Goal: Task Accomplishment & Management: Complete application form

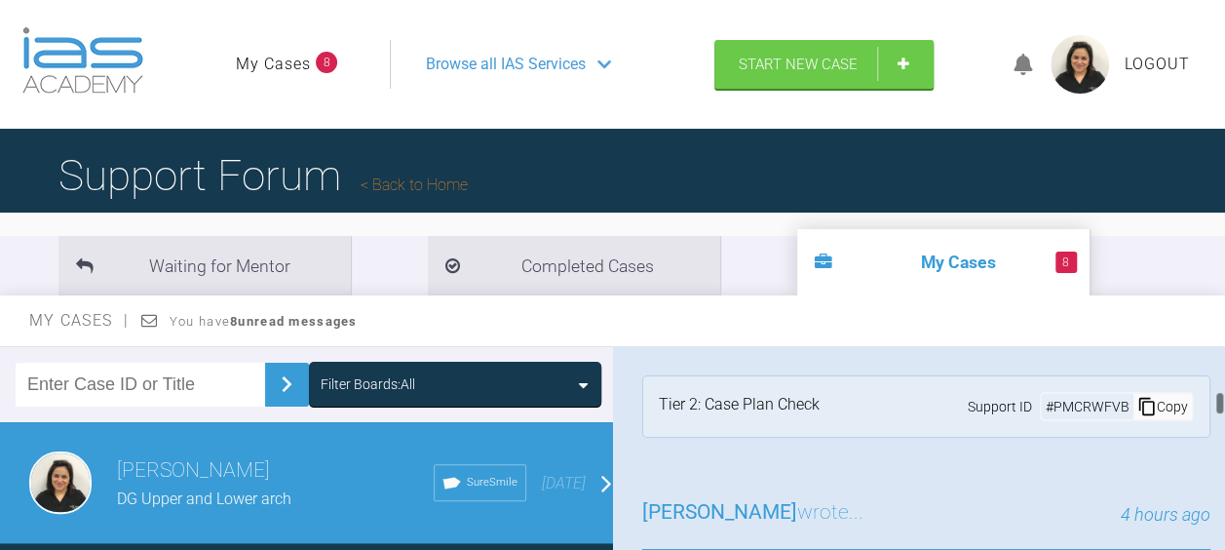
scroll to position [917, 0]
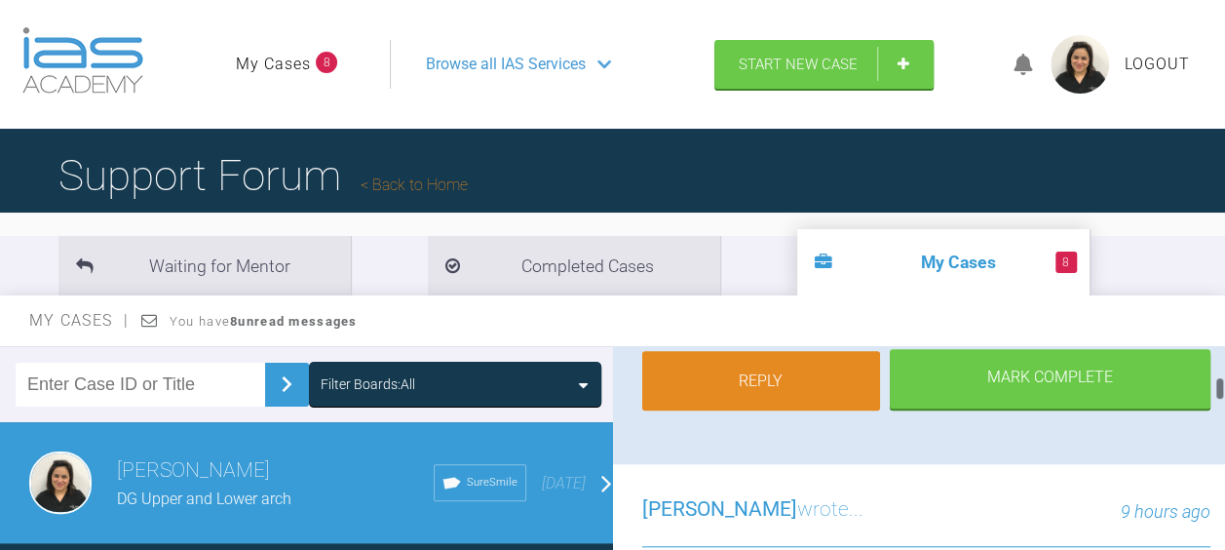
click at [698, 411] on link "Reply" at bounding box center [761, 381] width 239 height 60
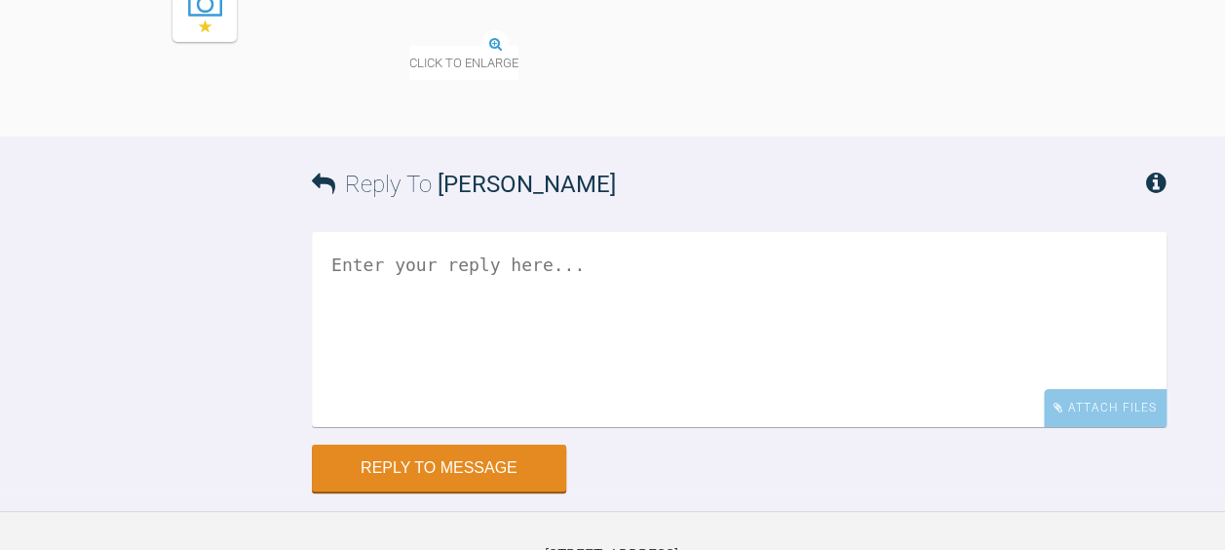
scroll to position [3470, 0]
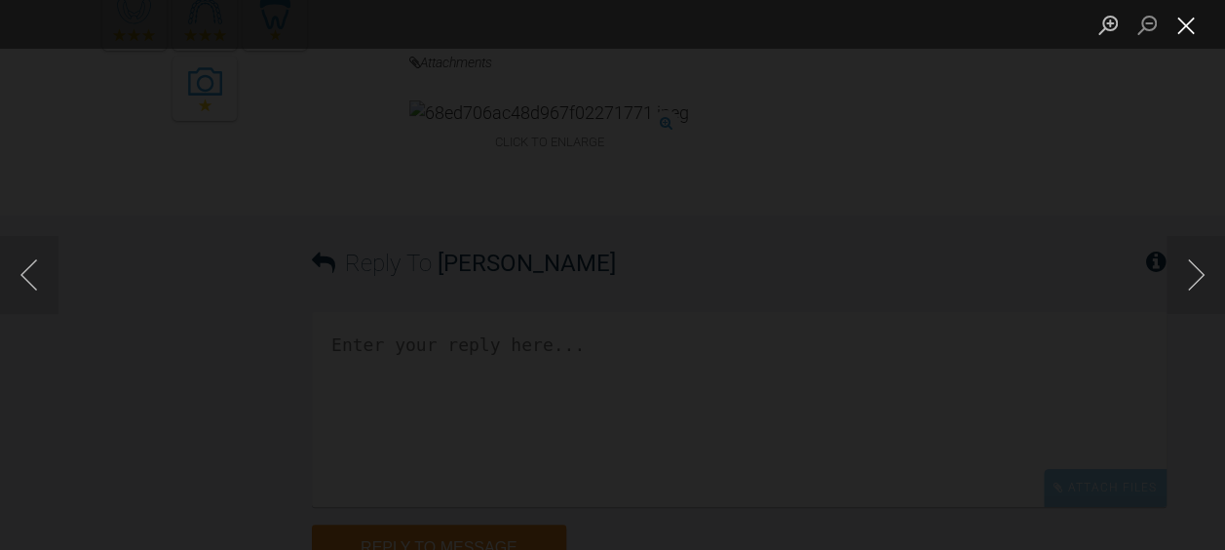
click at [1182, 23] on button "Close lightbox" at bounding box center [1185, 25] width 39 height 34
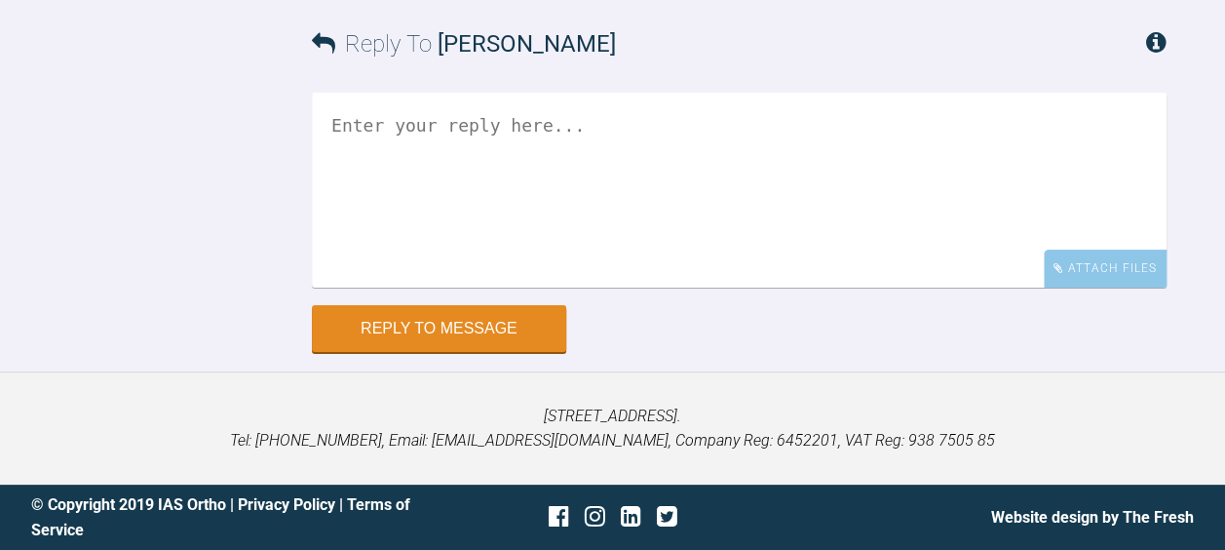
scroll to position [4130, 0]
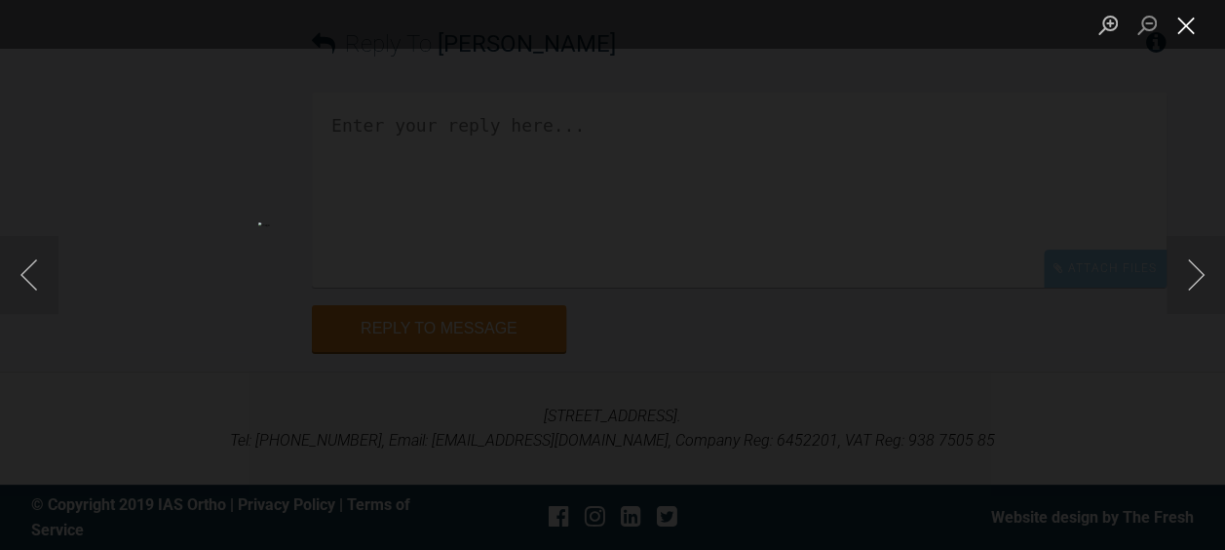
click at [1175, 34] on button "Close lightbox" at bounding box center [1185, 25] width 39 height 34
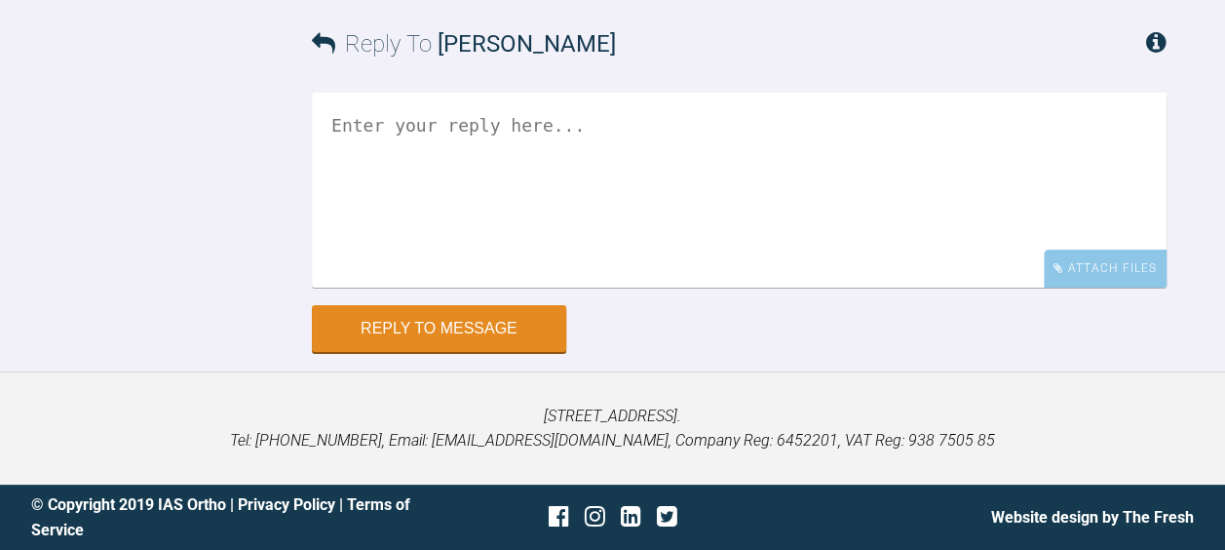
scroll to position [4122, 0]
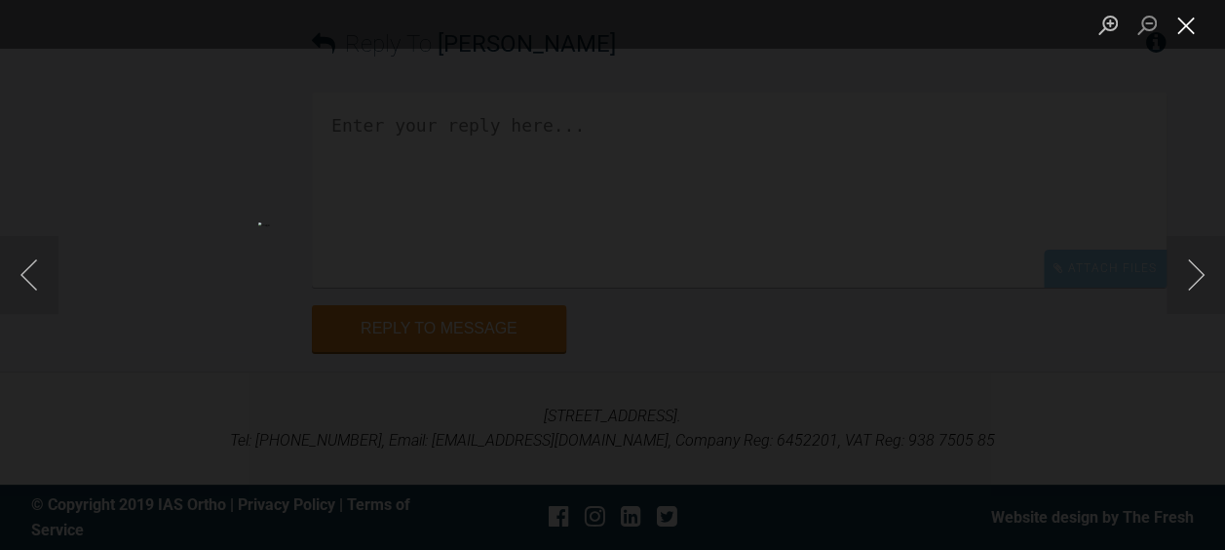
click at [1179, 39] on button "Close lightbox" at bounding box center [1185, 25] width 39 height 34
click at [1181, 29] on button "Close lightbox" at bounding box center [1185, 25] width 39 height 34
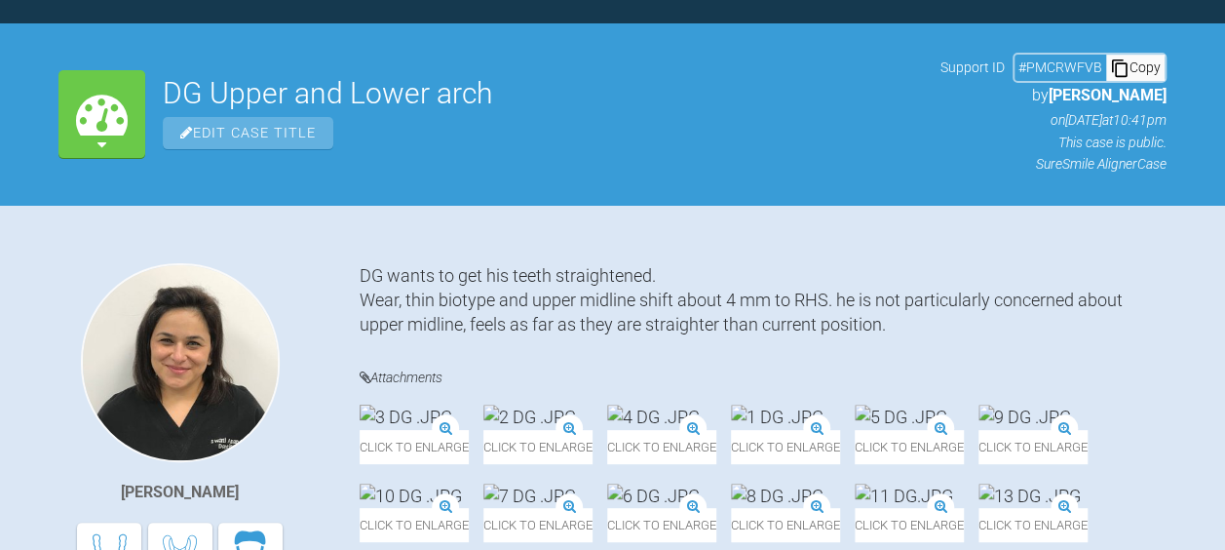
scroll to position [0, 0]
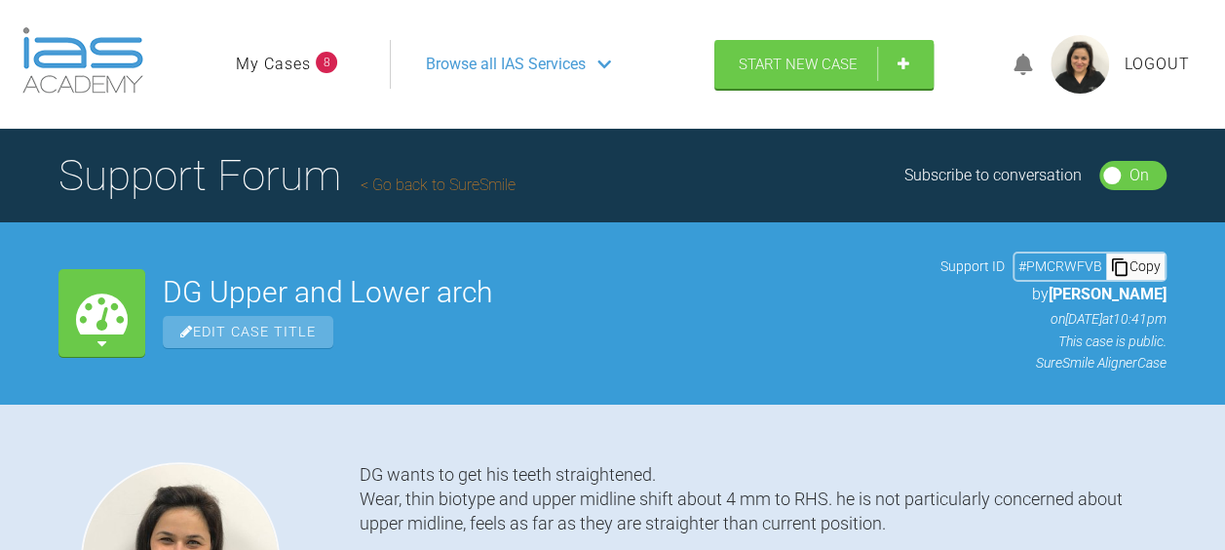
click at [425, 185] on link "Go back to SureSmile" at bounding box center [438, 184] width 155 height 19
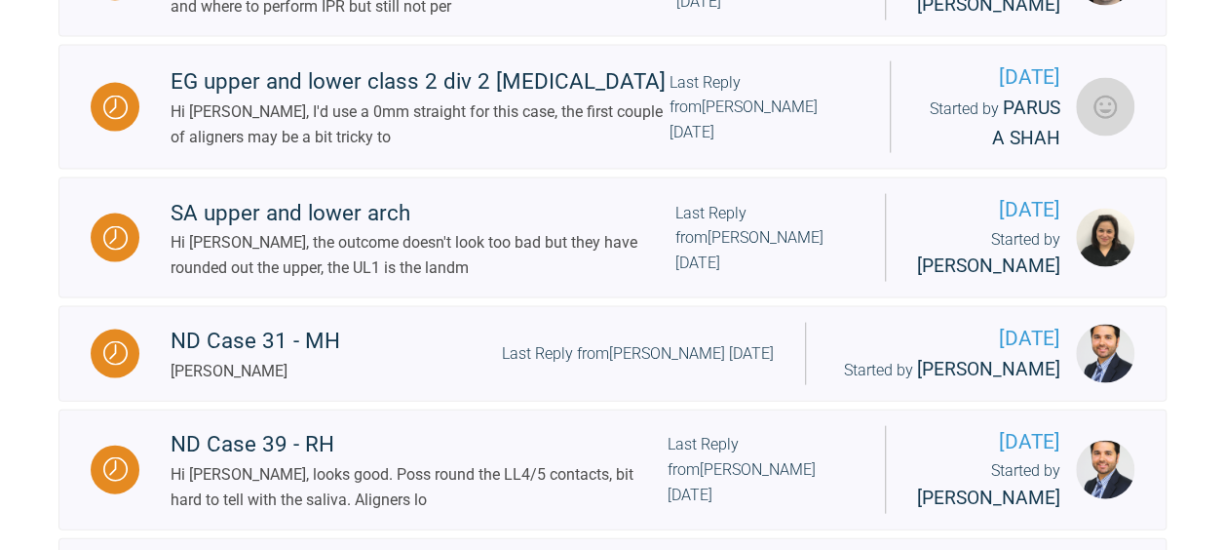
scroll to position [1914, 0]
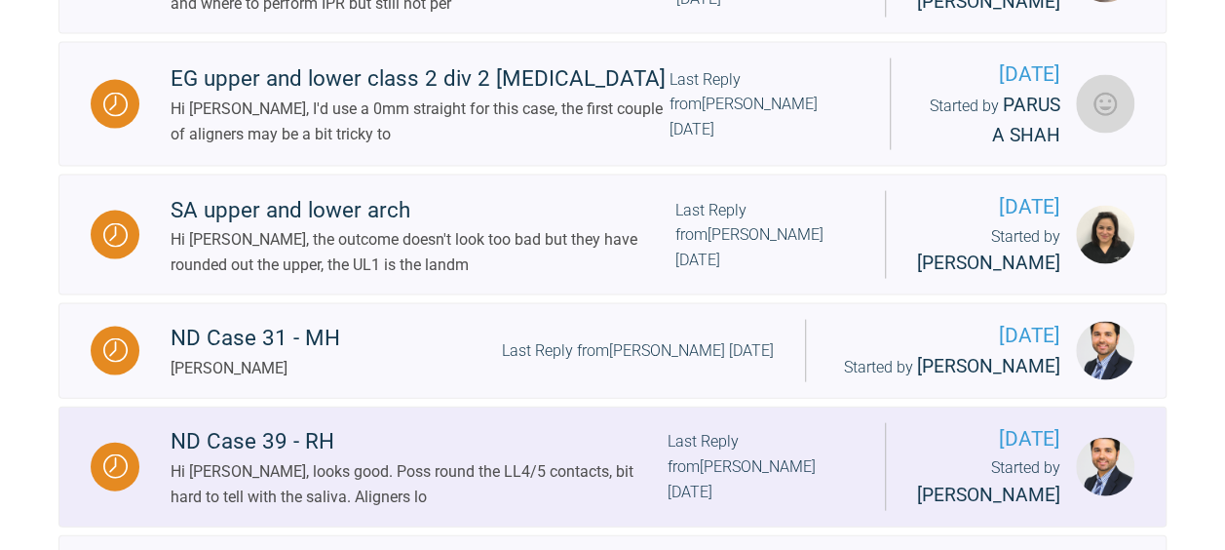
click at [205, 459] on div "Hi [PERSON_NAME], looks good. Poss round the LL4/5 contacts, bit hard to tell w…" at bounding box center [419, 484] width 496 height 50
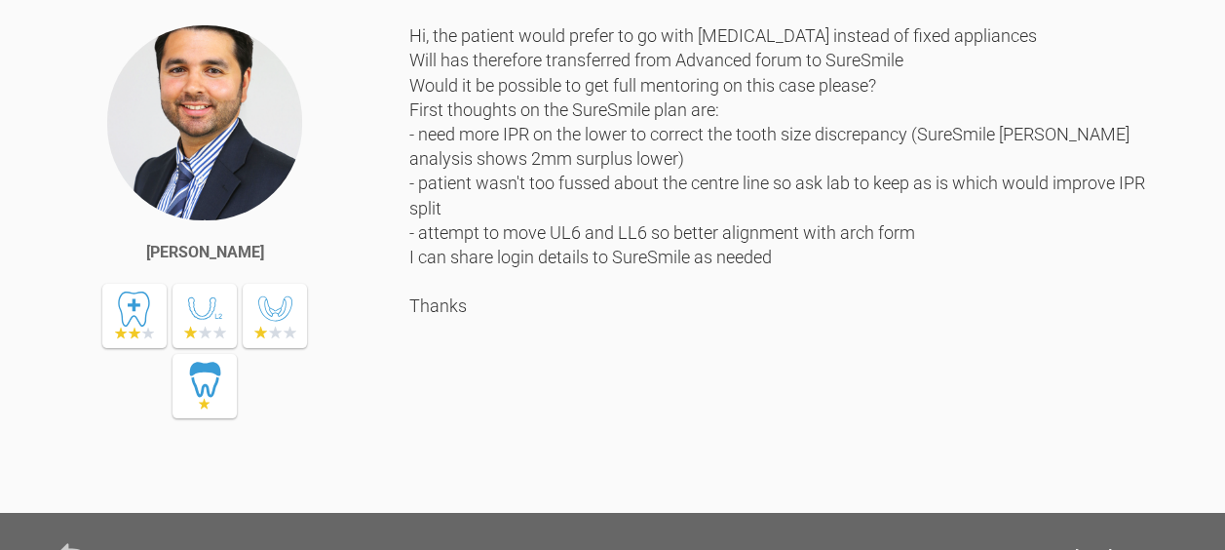
scroll to position [2440, 0]
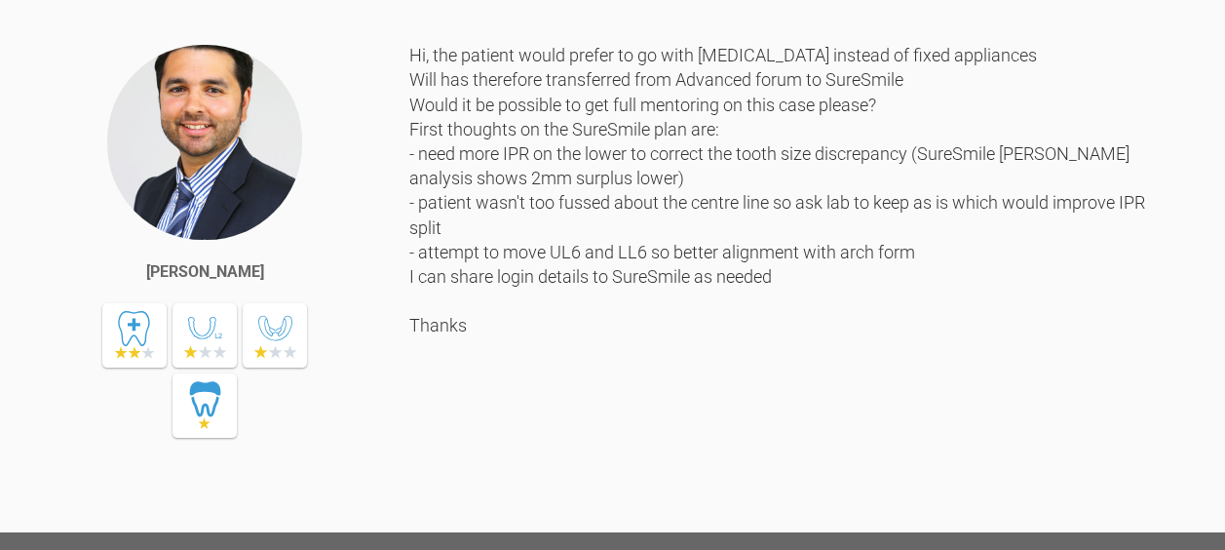
click at [1153, 438] on div "Hi, the patient would prefer to go with [MEDICAL_DATA] instead of fixed applian…" at bounding box center [787, 273] width 757 height 460
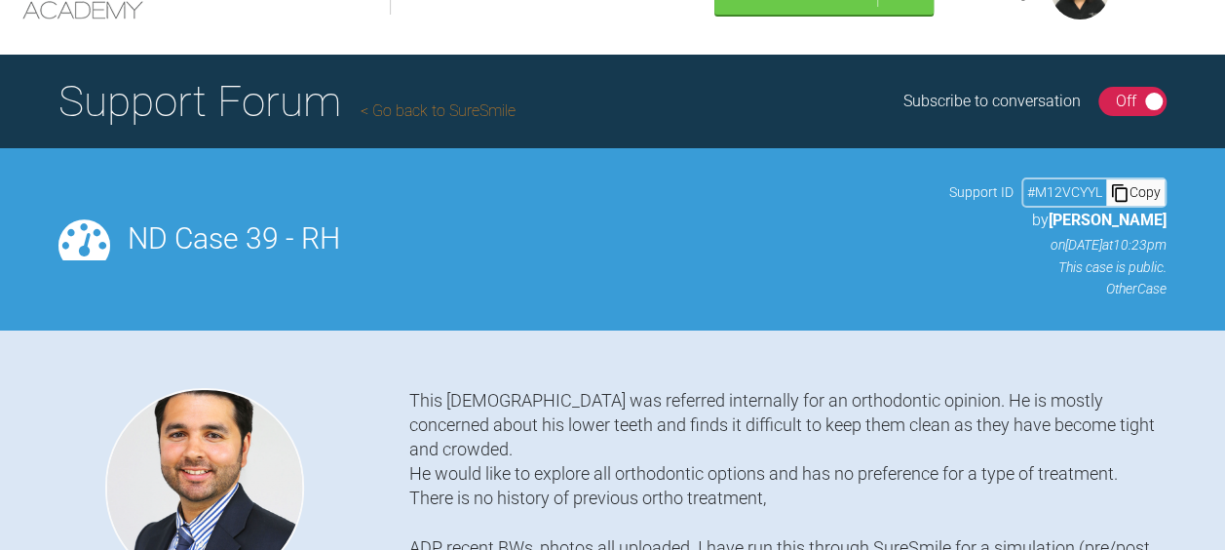
scroll to position [0, 0]
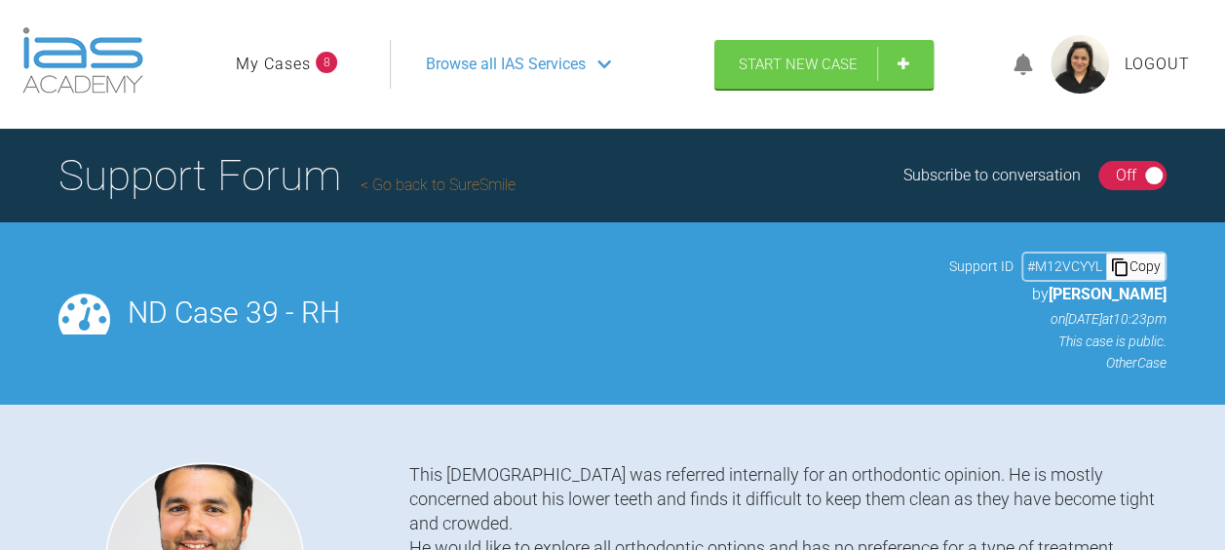
click at [565, 54] on span "Browse all IAS Services" at bounding box center [506, 64] width 160 height 25
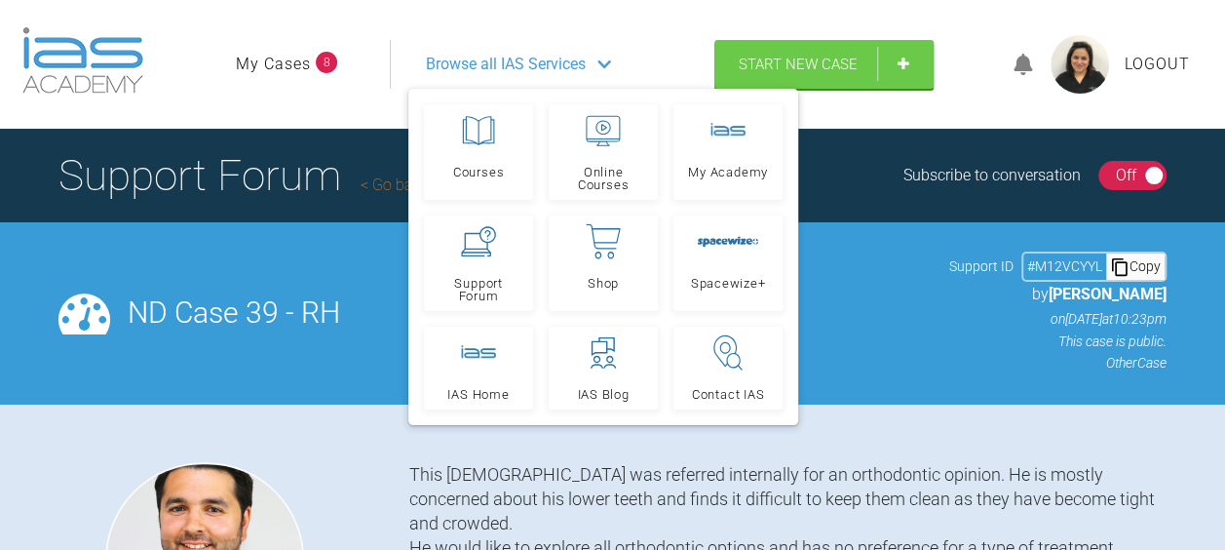
click at [997, 68] on div at bounding box center [1023, 65] width 55 height 46
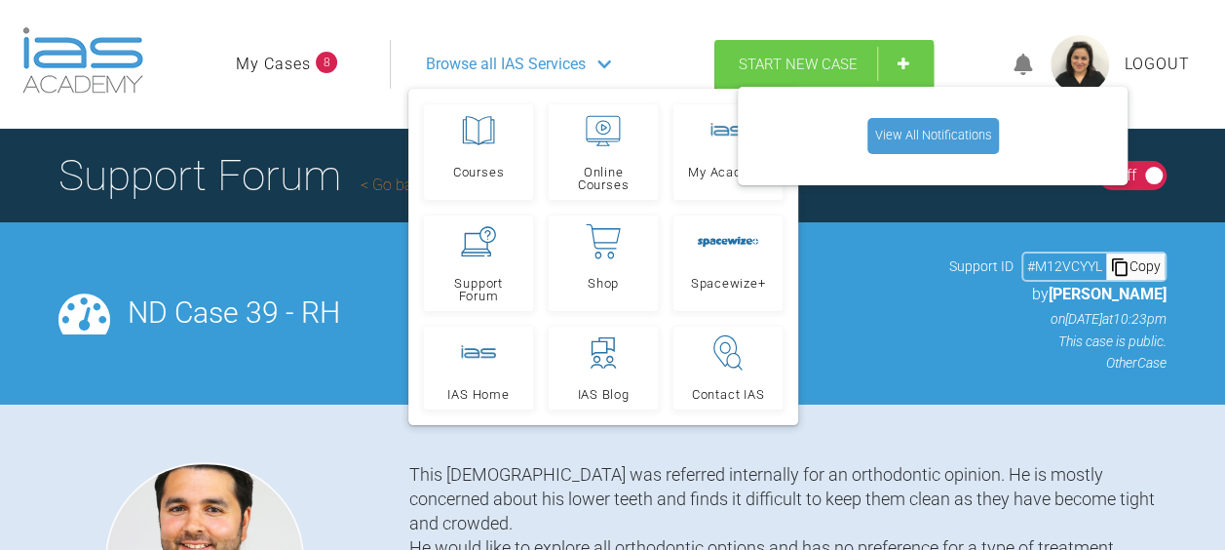
click at [198, 79] on header "My Cases 8 Logout Browse all IAS Services Courses Online Courses My Academy Sup…" at bounding box center [612, 64] width 1225 height 129
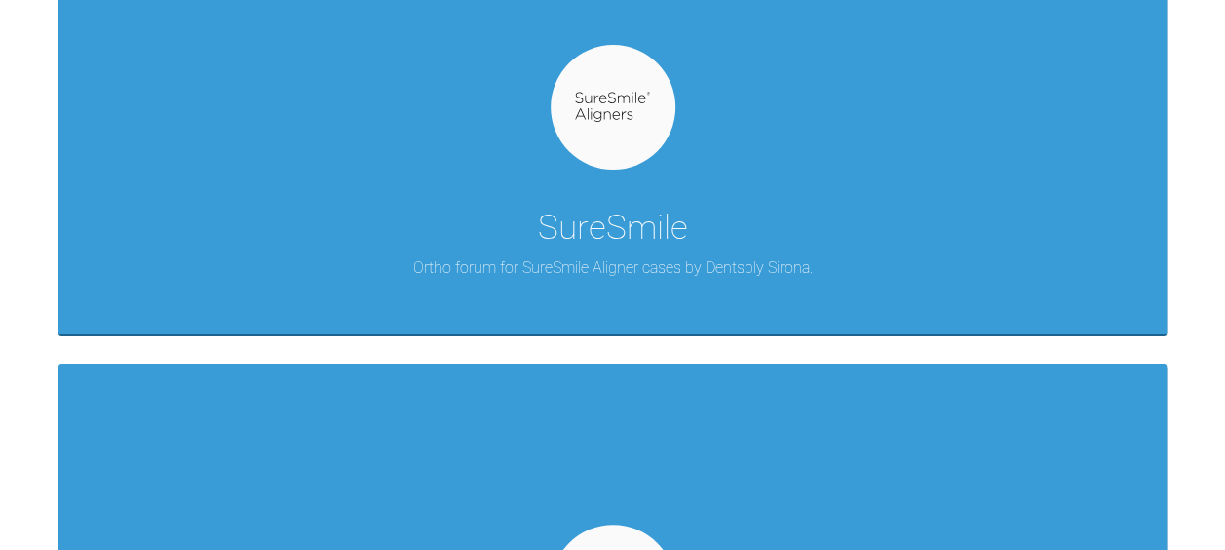
scroll to position [1998, 0]
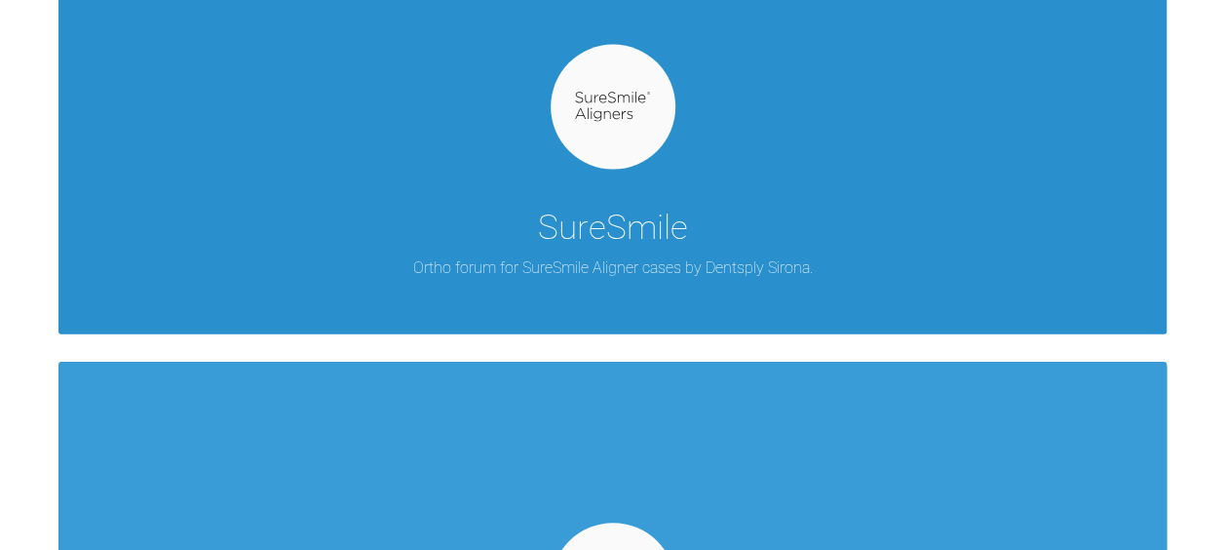
click at [912, 238] on div "SureSmile Ortho forum for SureSmile Aligner cases by Dentsply Sirona." at bounding box center [612, 109] width 1108 height 450
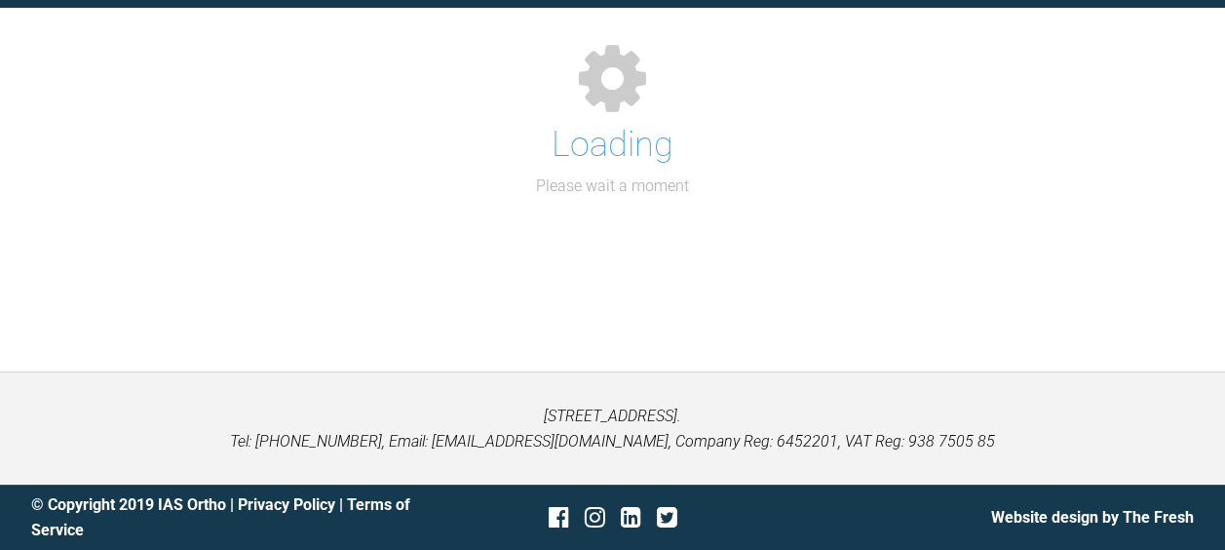
scroll to position [1998, 0]
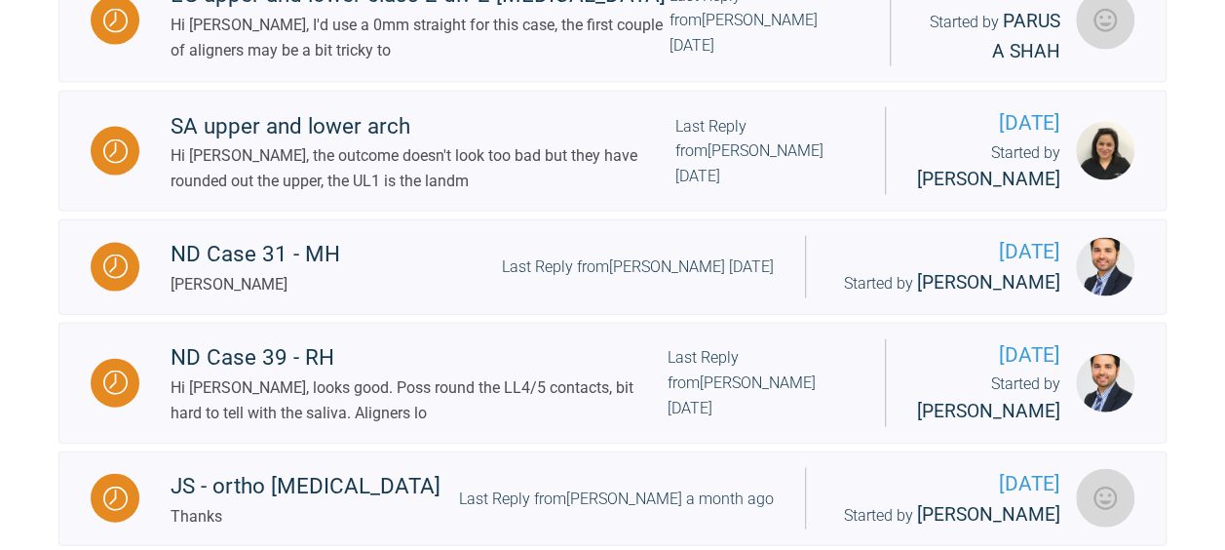
click at [91, 469] on div "JS - ortho relapse Thanks Last Reply from Gordon Campbell a month ago" at bounding box center [448, 498] width 714 height 59
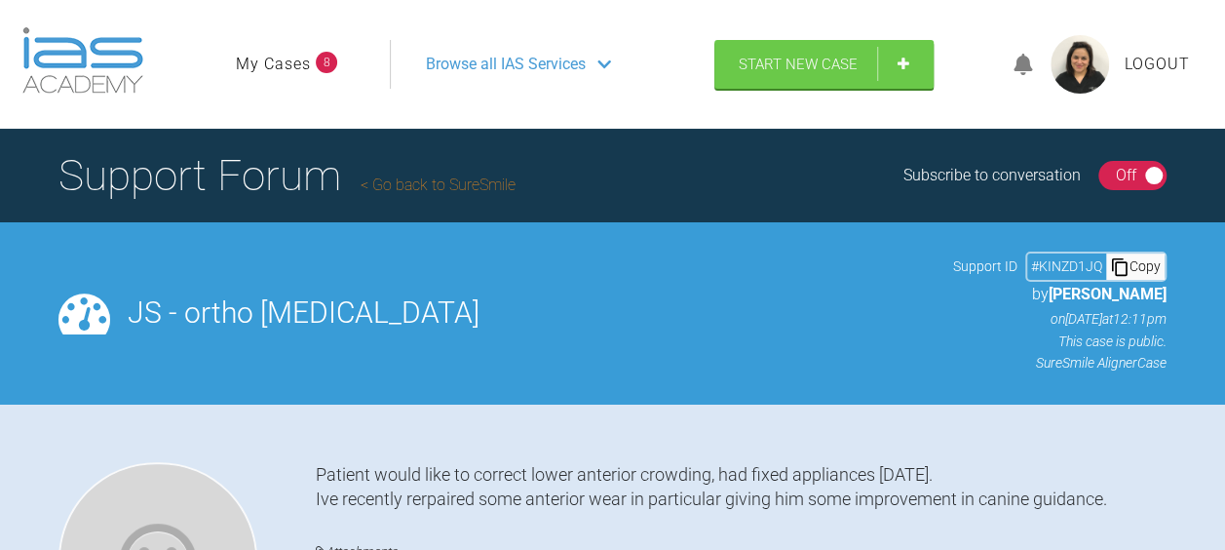
click at [401, 177] on link "Go back to SureSmile" at bounding box center [438, 184] width 155 height 19
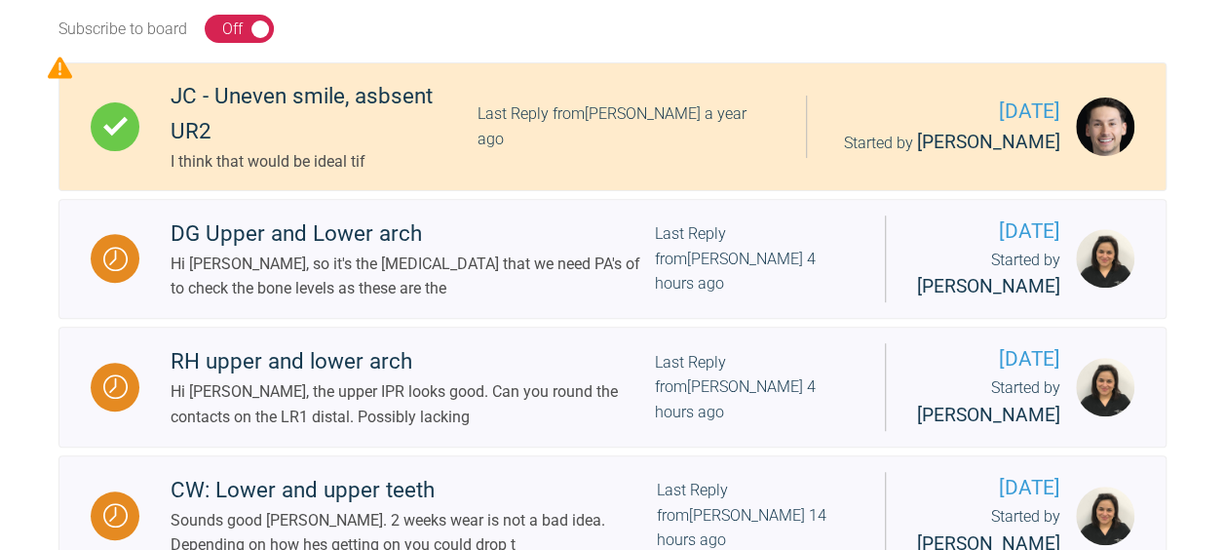
click at [286, 149] on div "I think that would be ideal tif" at bounding box center [324, 161] width 307 height 25
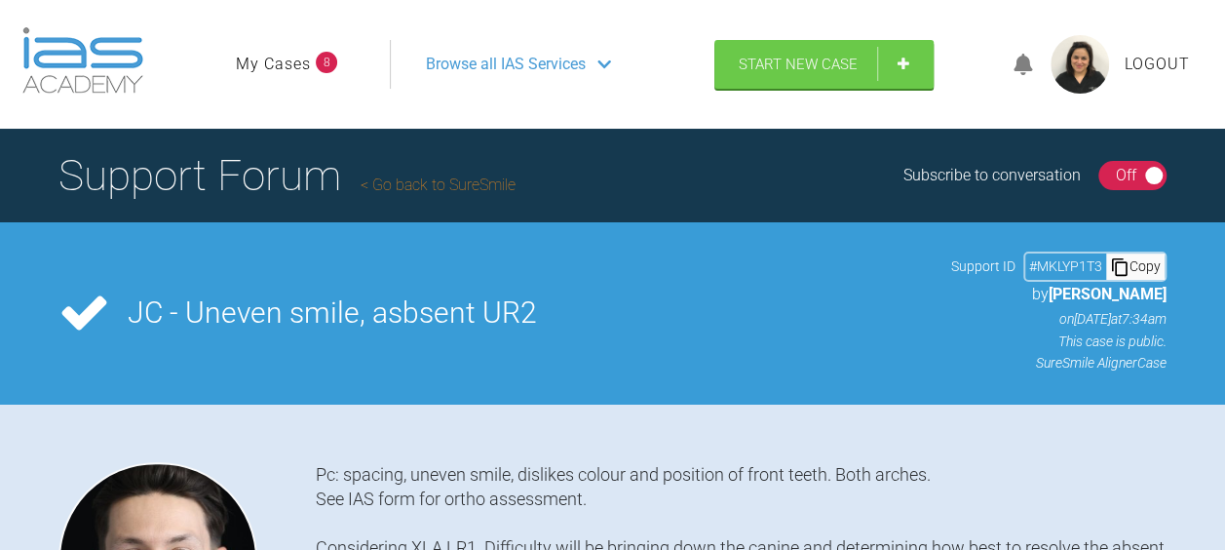
click at [393, 185] on link "Go back to SureSmile" at bounding box center [438, 184] width 155 height 19
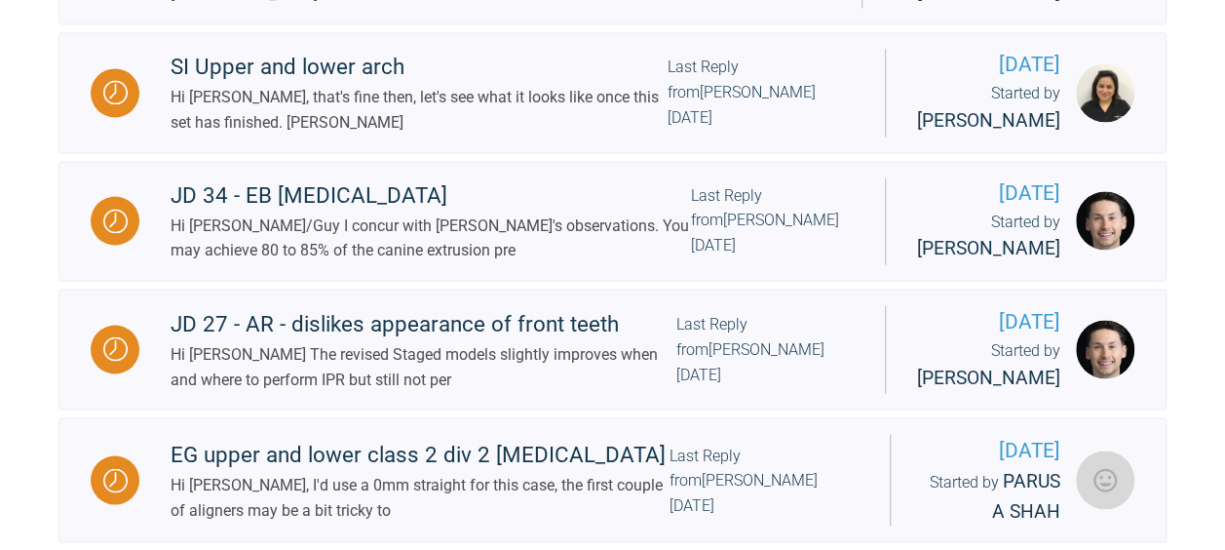
scroll to position [1544, 0]
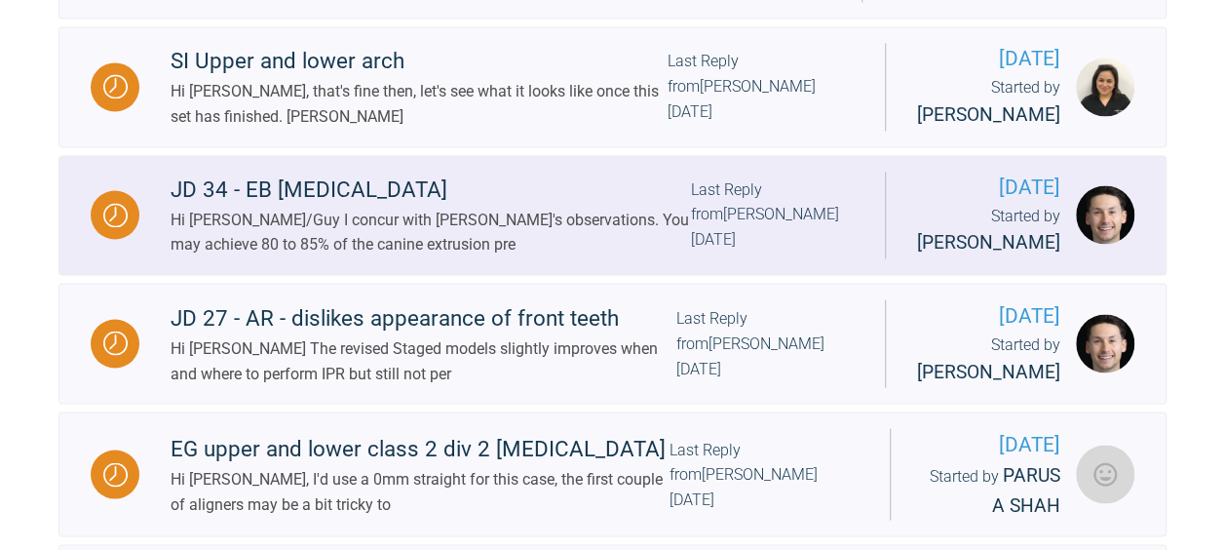
click at [251, 172] on div "JD 34 - EB [MEDICAL_DATA]" at bounding box center [431, 189] width 520 height 35
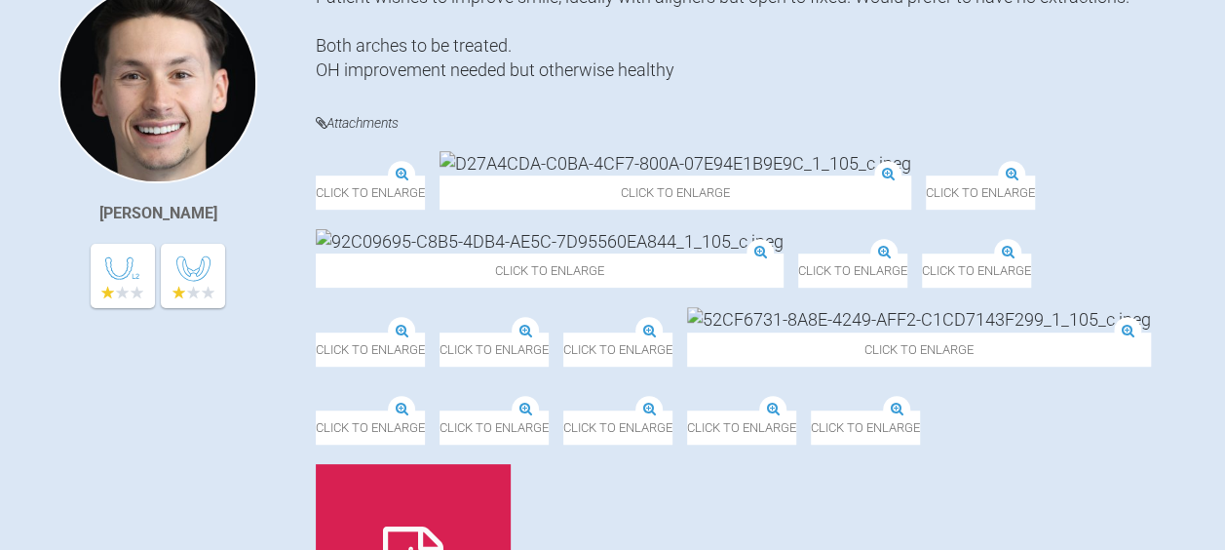
scroll to position [481, 0]
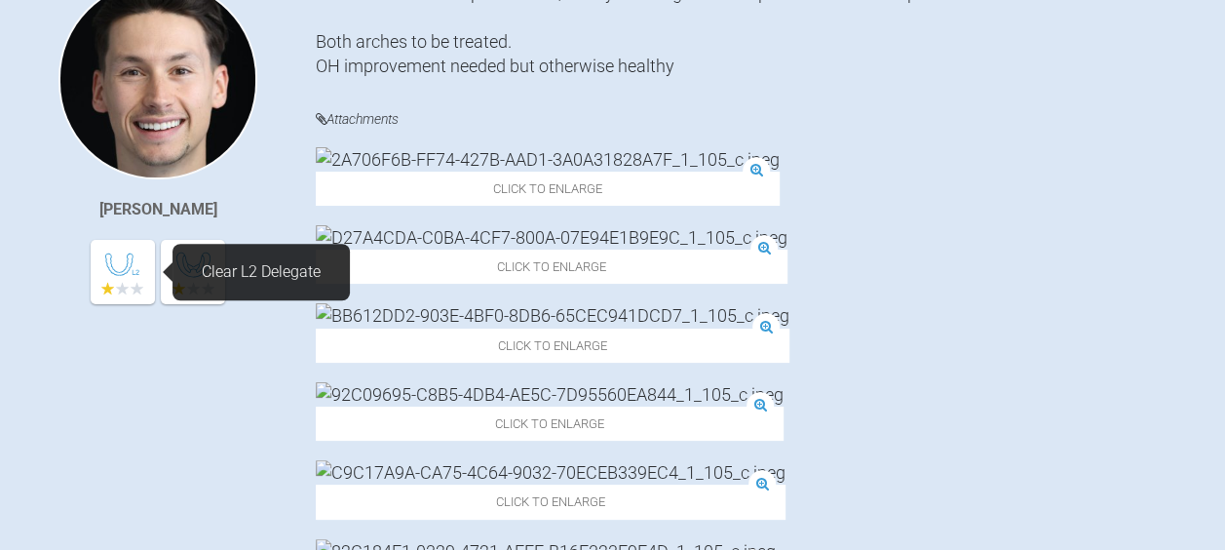
click at [111, 290] on icon at bounding box center [122, 289] width 44 height 15
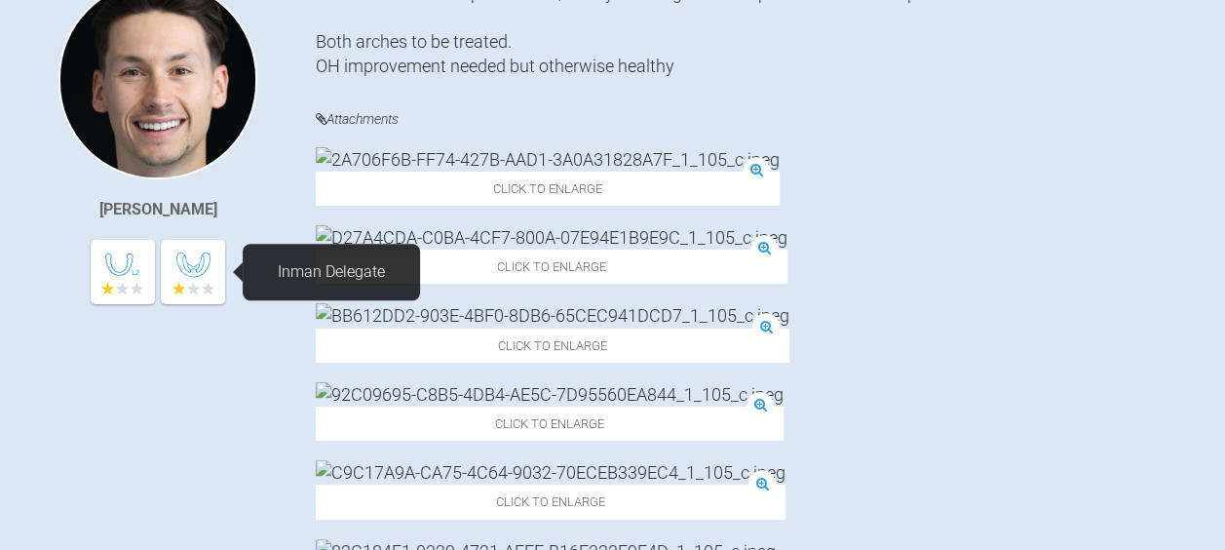
click at [187, 288] on icon at bounding box center [193, 289] width 44 height 15
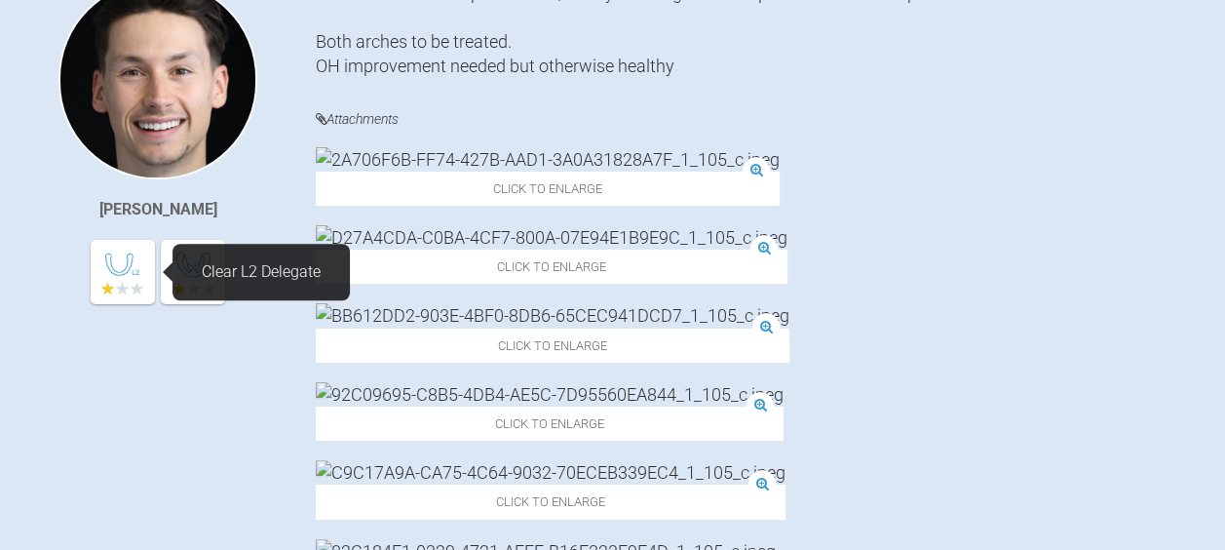
click at [124, 290] on icon at bounding box center [122, 289] width 13 height 12
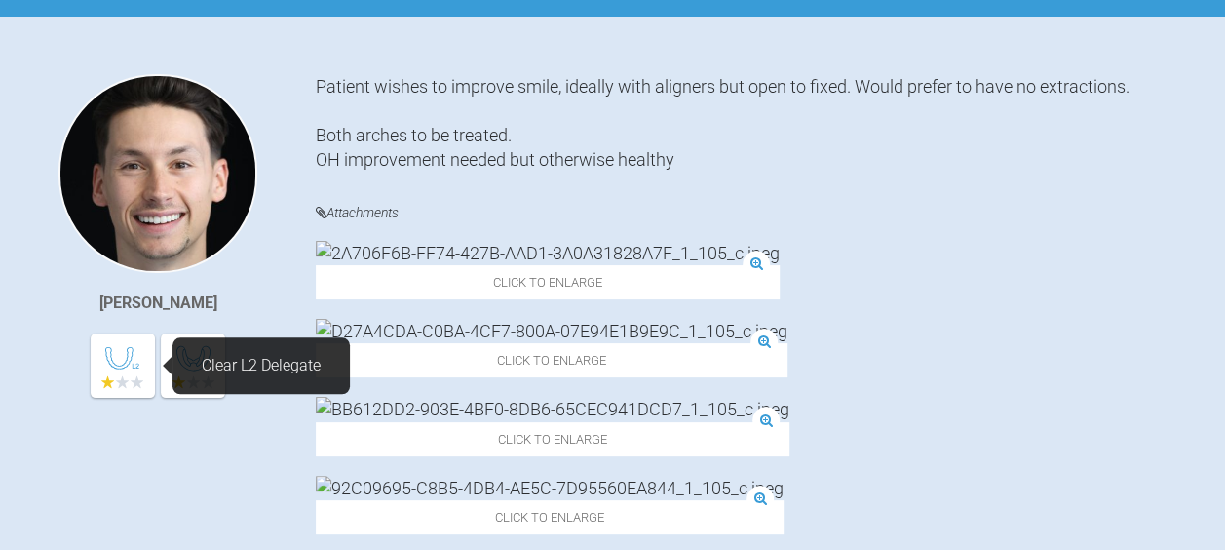
scroll to position [382, 0]
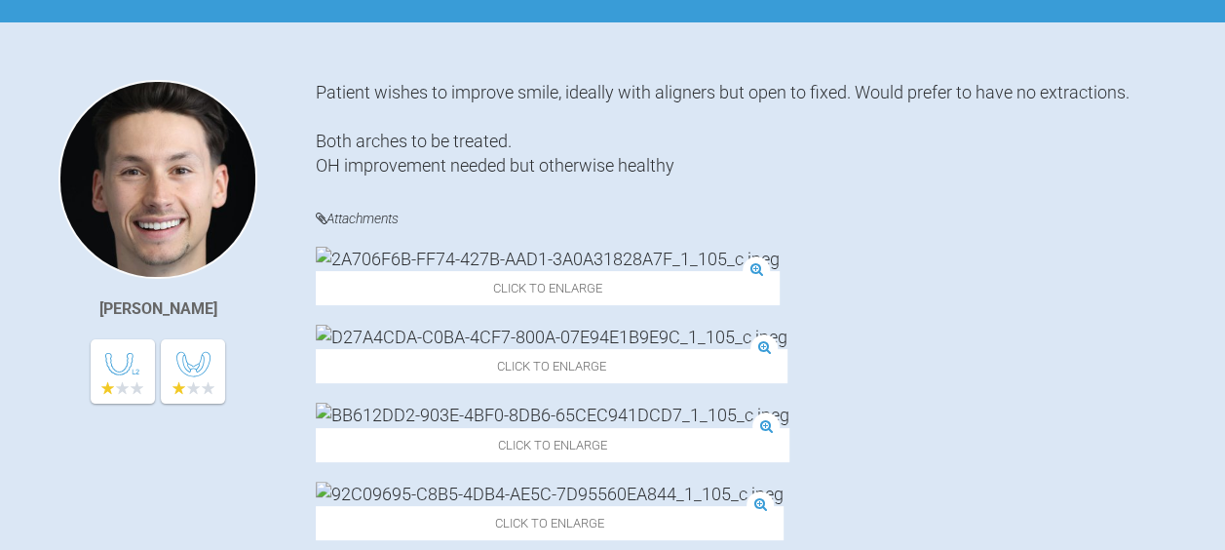
click at [783, 481] on div "Click to enlarge" at bounding box center [550, 510] width 468 height 58
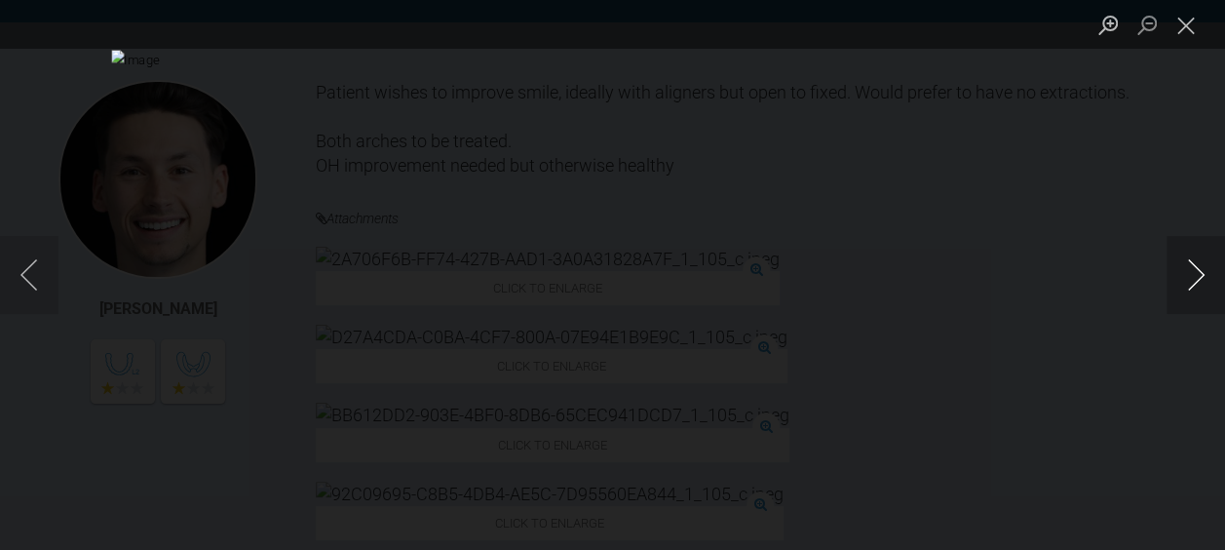
click at [1201, 275] on button "Next image" at bounding box center [1195, 275] width 58 height 78
click at [1192, 274] on button "Next image" at bounding box center [1195, 275] width 58 height 78
click at [1180, 279] on button "Next image" at bounding box center [1195, 275] width 58 height 78
click at [1175, 282] on button "Next image" at bounding box center [1195, 275] width 58 height 78
click at [1170, 284] on button "Next image" at bounding box center [1195, 275] width 58 height 78
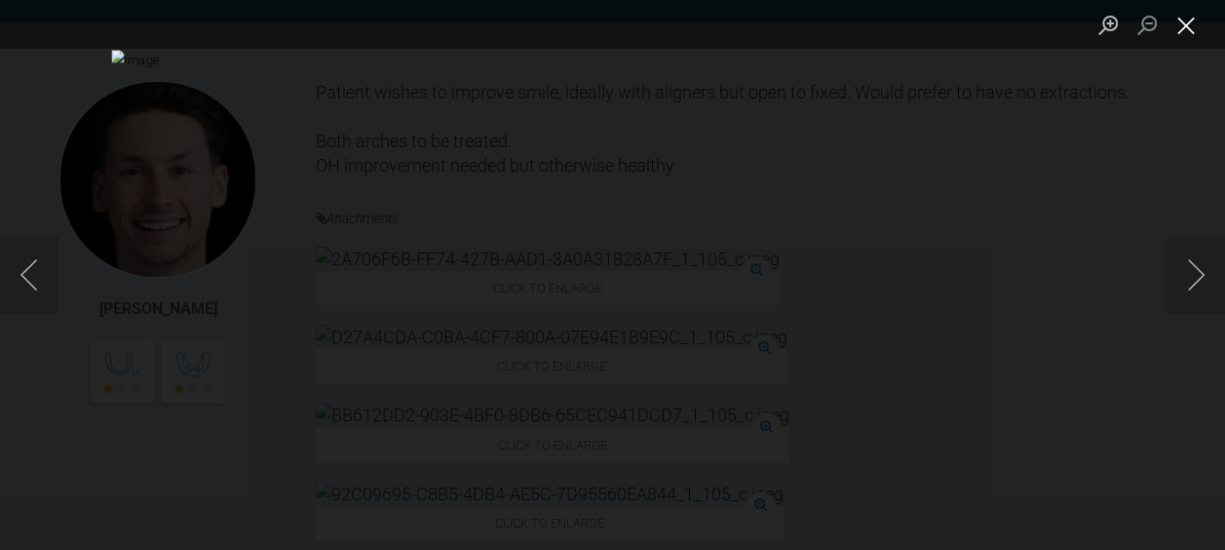
click at [1183, 20] on button "Close lightbox" at bounding box center [1185, 25] width 39 height 34
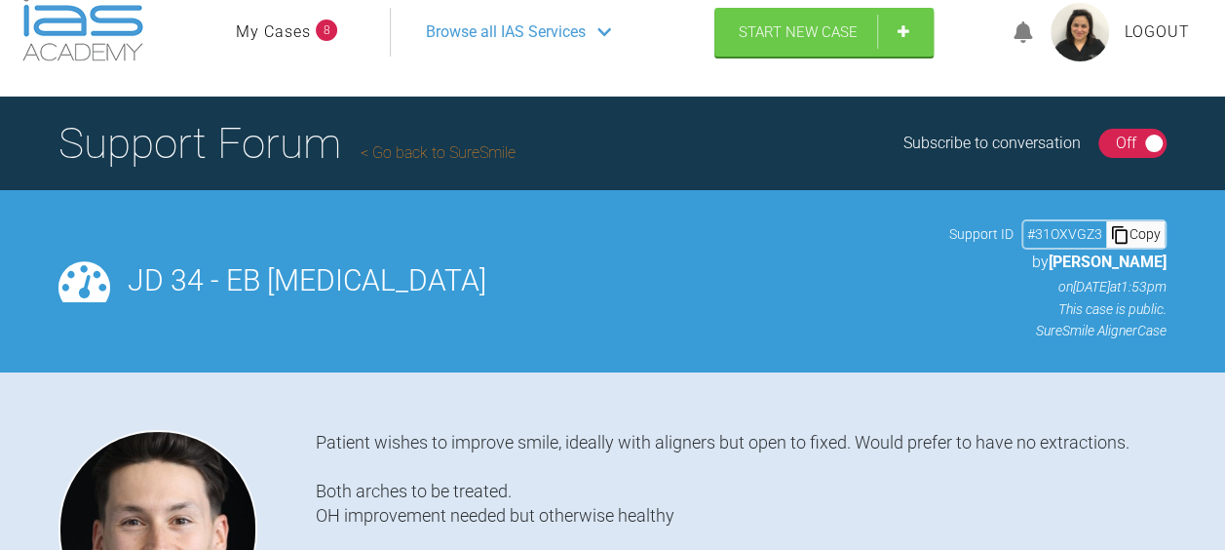
scroll to position [25, 0]
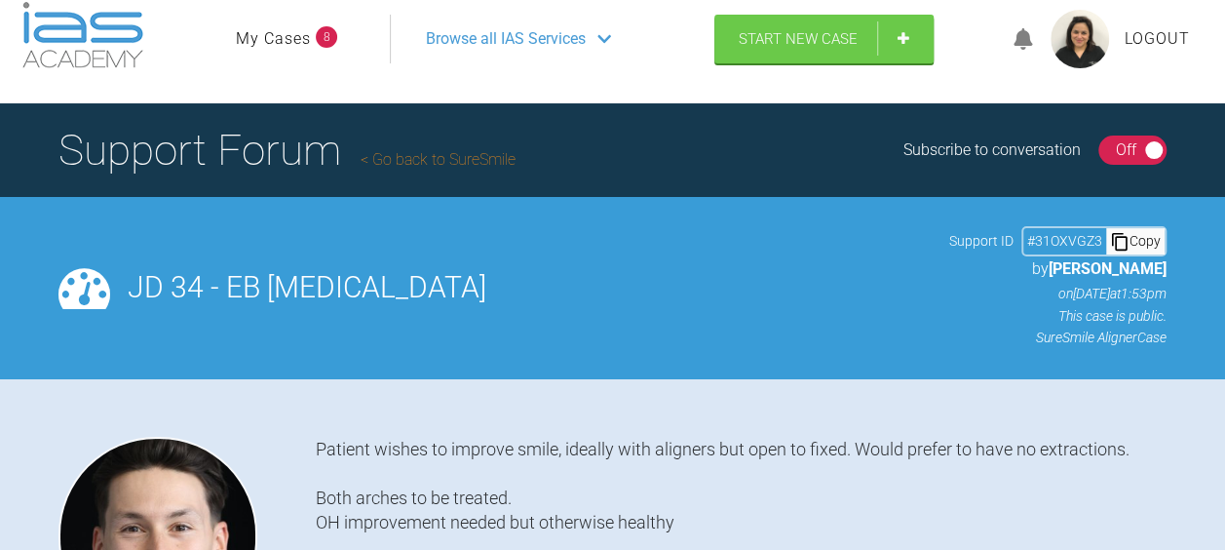
click at [409, 167] on link "Go back to SureSmile" at bounding box center [438, 159] width 155 height 19
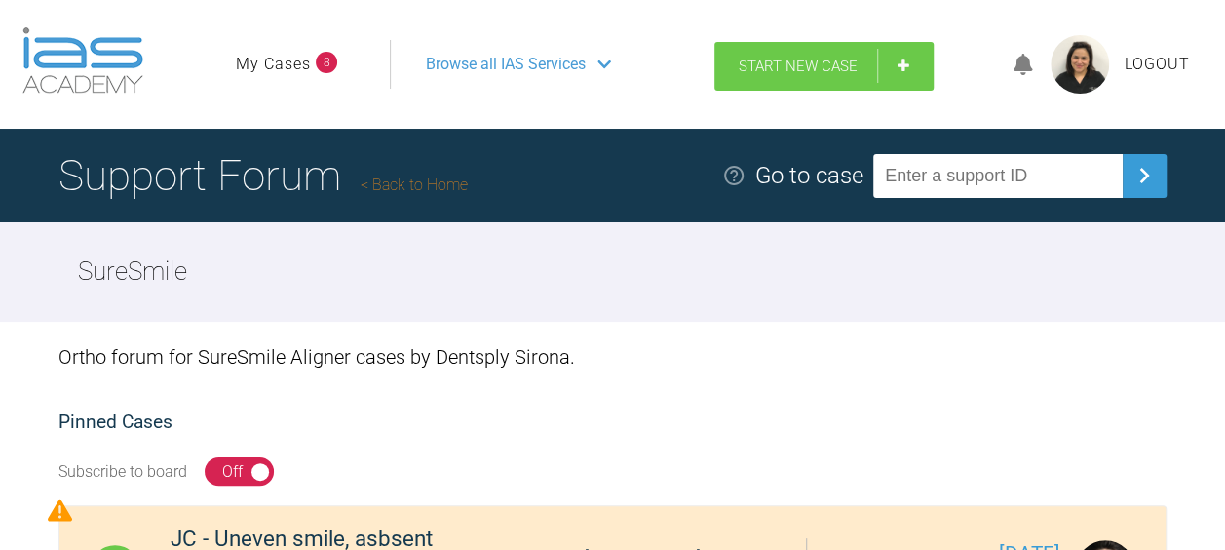
click at [775, 82] on link "Start New Case" at bounding box center [823, 66] width 219 height 49
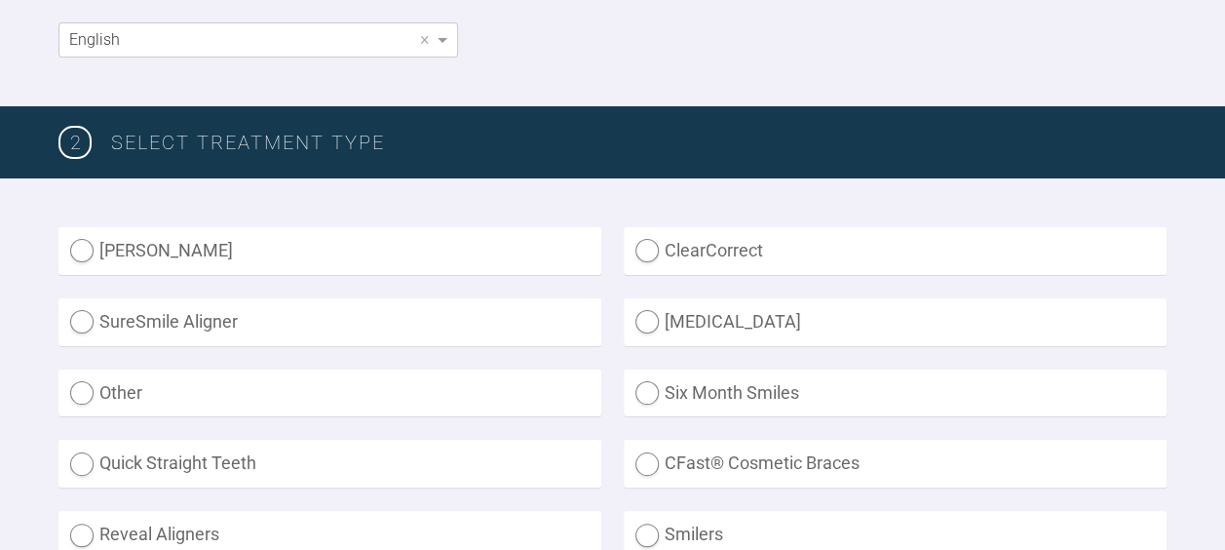
scroll to position [416, 0]
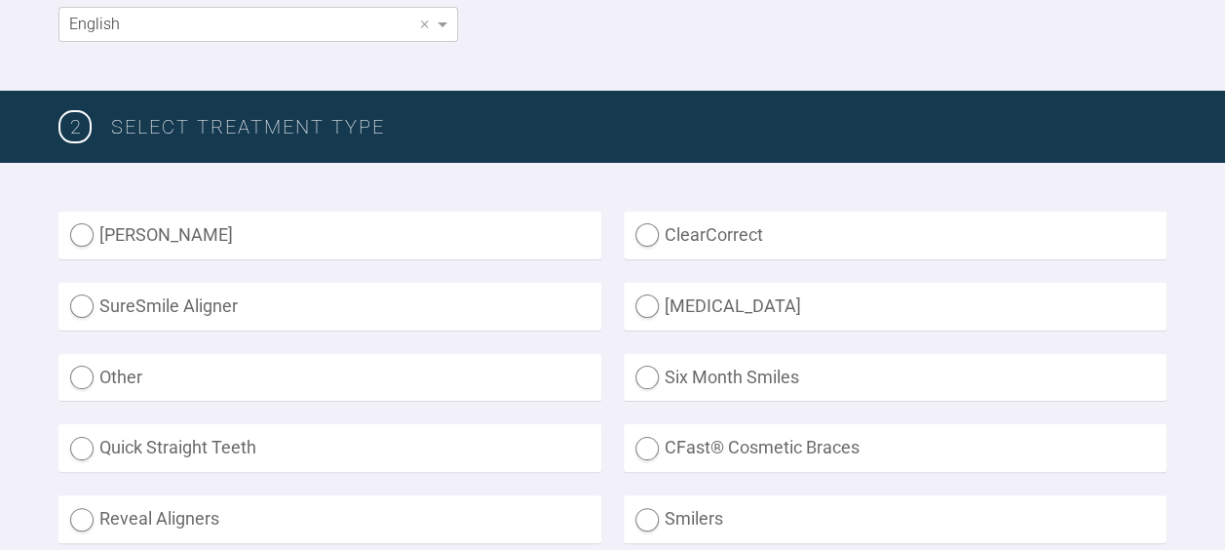
click at [74, 297] on label "SureSmile Aligner" at bounding box center [329, 307] width 543 height 48
radio Aligner "true"
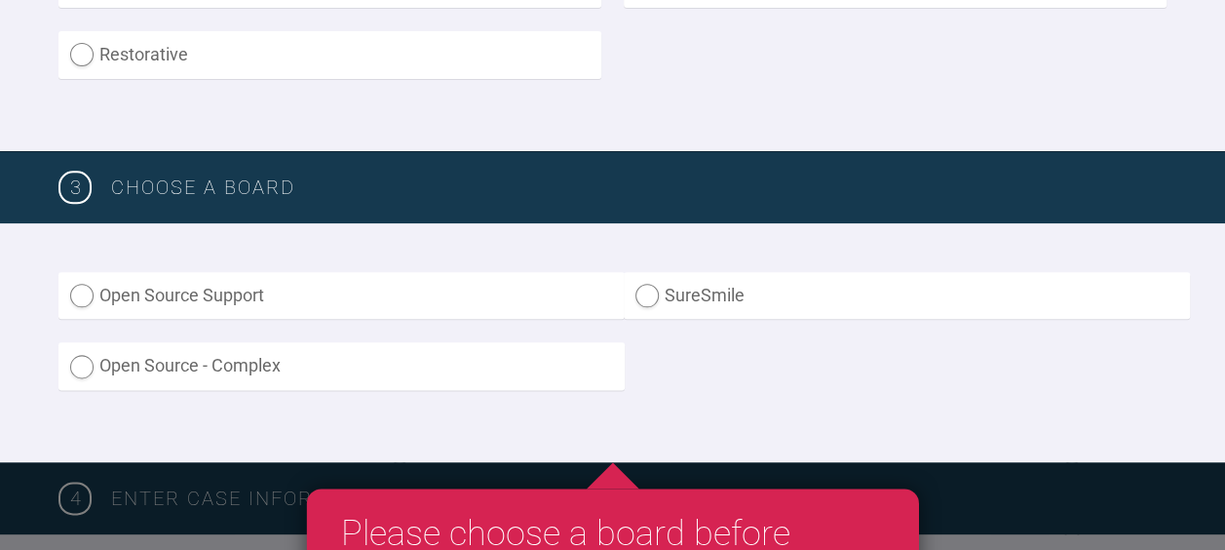
scroll to position [1028, 0]
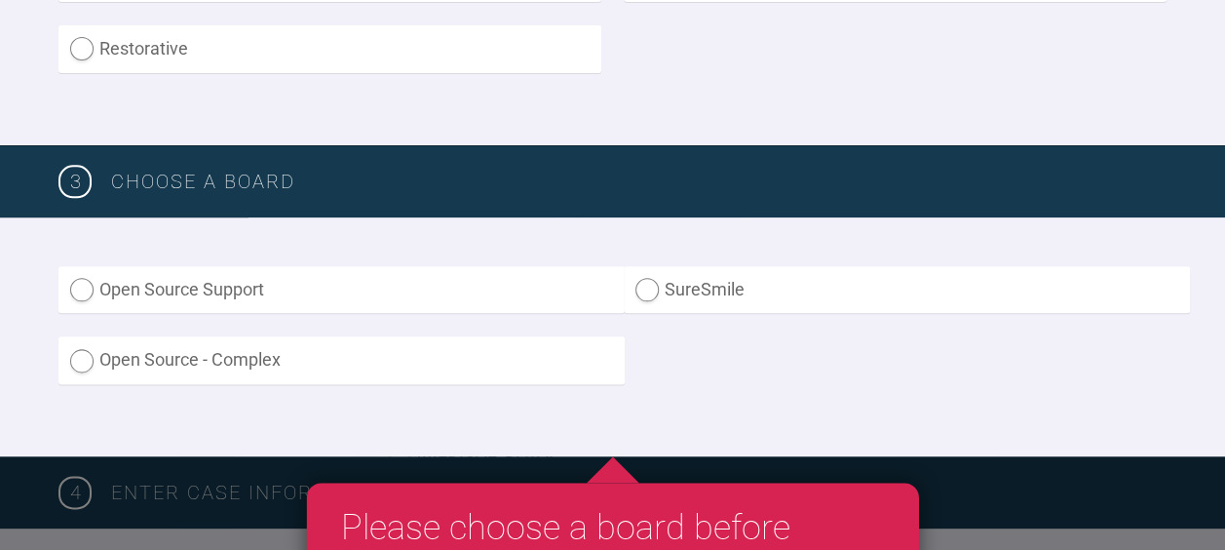
click at [634, 290] on label "SureSmile" at bounding box center [907, 290] width 566 height 48
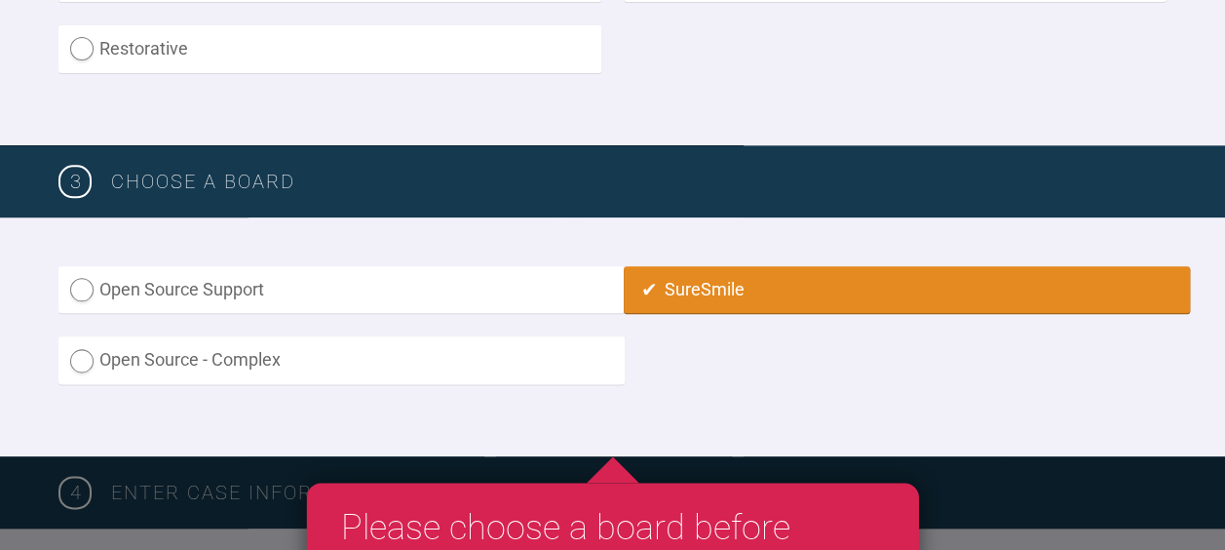
radio input "true"
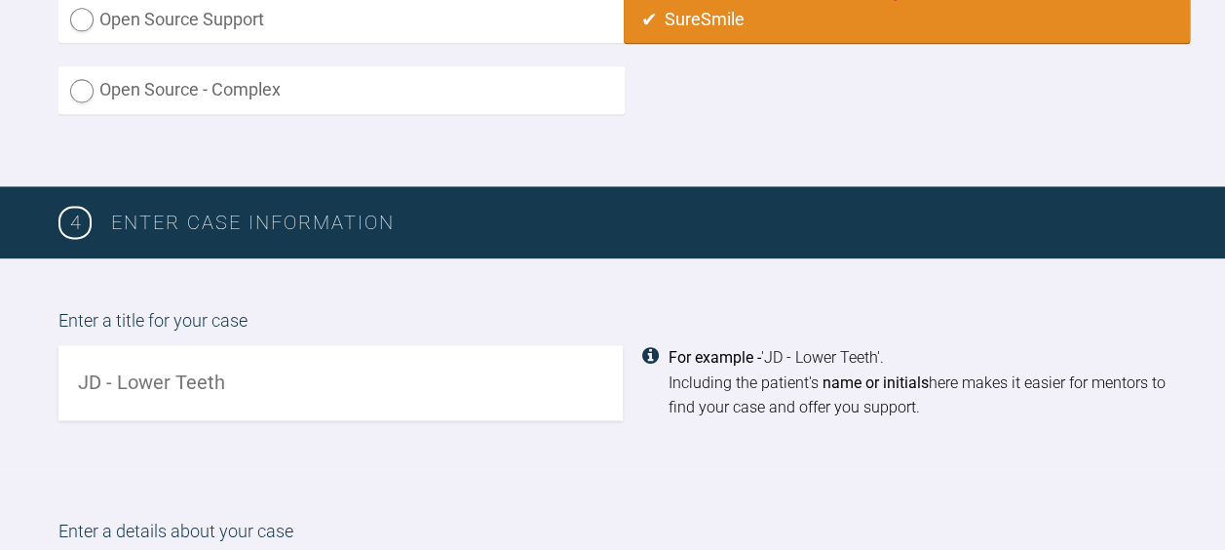
scroll to position [1298, 0]
click at [160, 374] on input "text" at bounding box center [340, 382] width 564 height 75
type input "T"
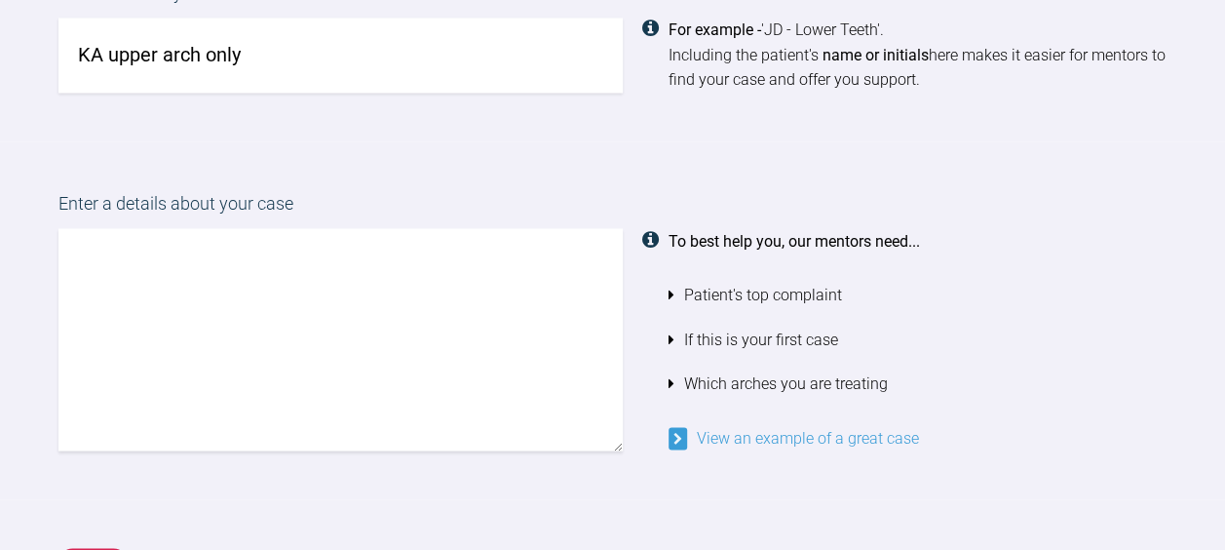
scroll to position [1625, 0]
type input "KA upper arch only"
click at [91, 258] on textarea at bounding box center [340, 339] width 564 height 222
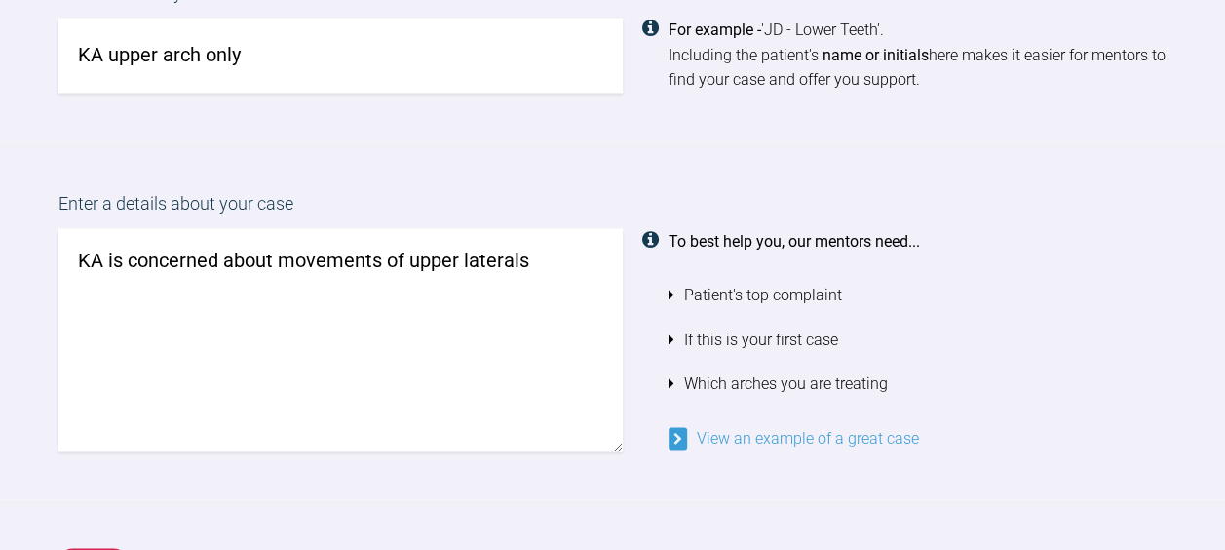
click at [539, 253] on textarea "KA is concerned about movements of upper laterals" at bounding box center [340, 339] width 564 height 222
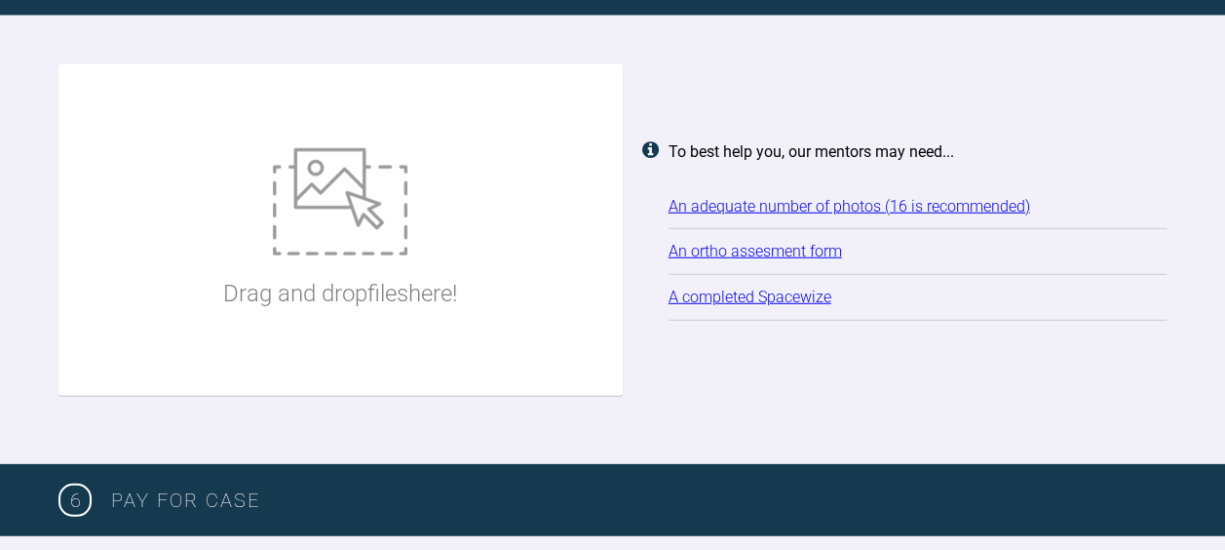
scroll to position [2562, 0]
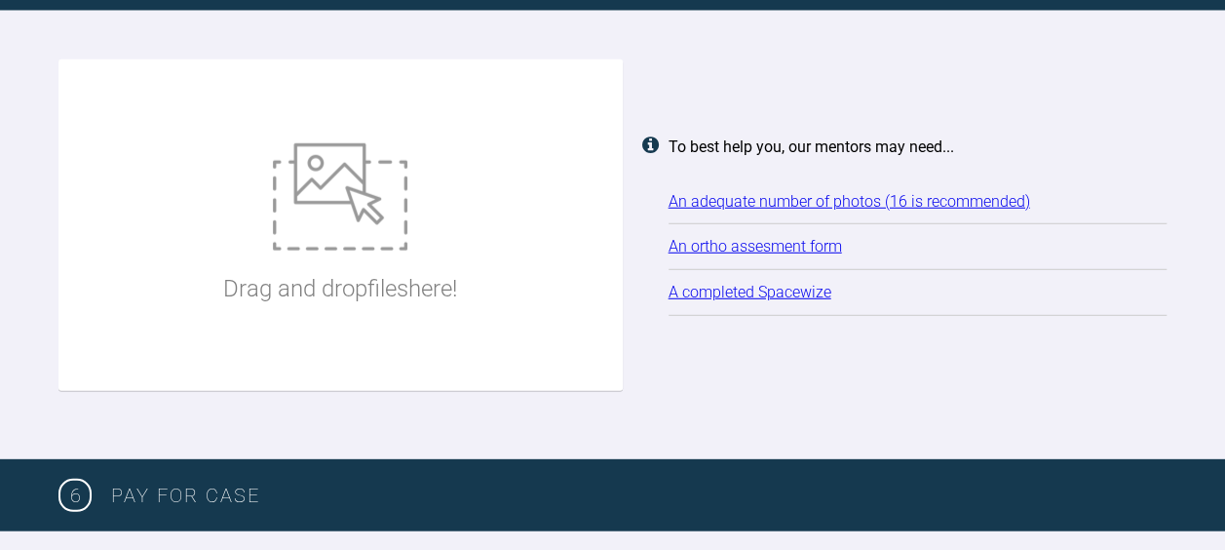
type textarea "KA is concerned about movements of upper laterals. She has h/o ortho during her…"
click at [341, 226] on img at bounding box center [340, 196] width 134 height 107
type input "C:\fakepath\1 KA .JPG"
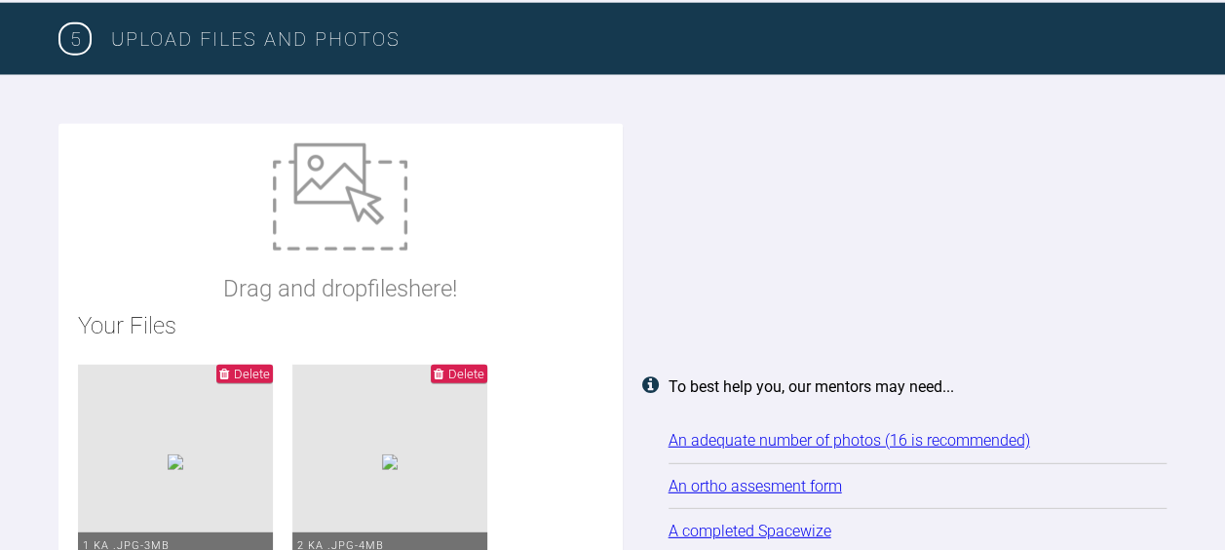
scroll to position [2502, 0]
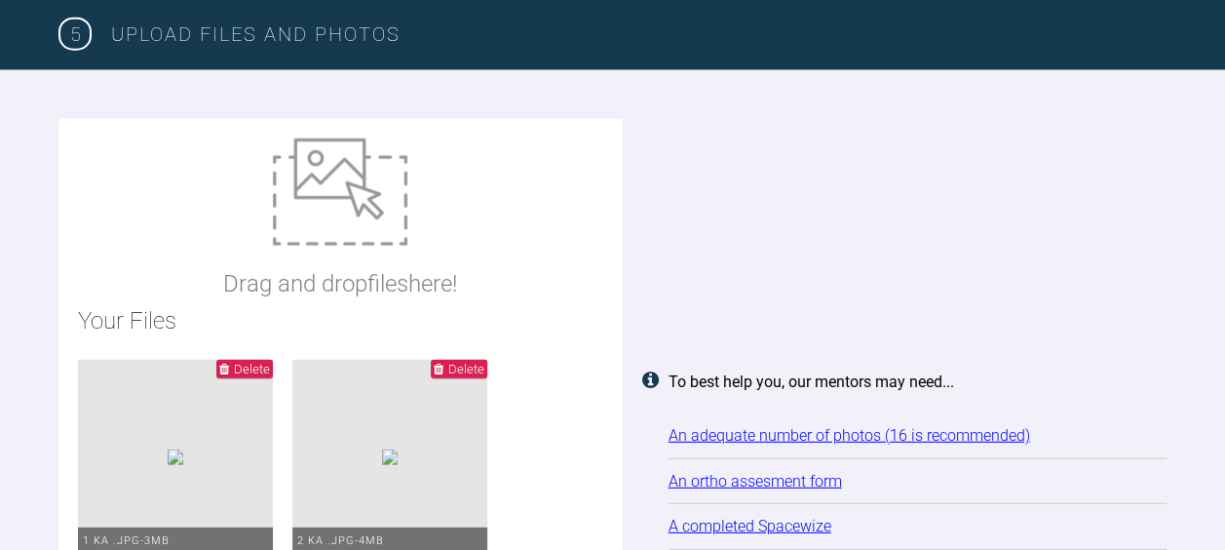
click at [324, 221] on img at bounding box center [340, 191] width 134 height 107
type input "C:\fakepath\6 KA .JPG"
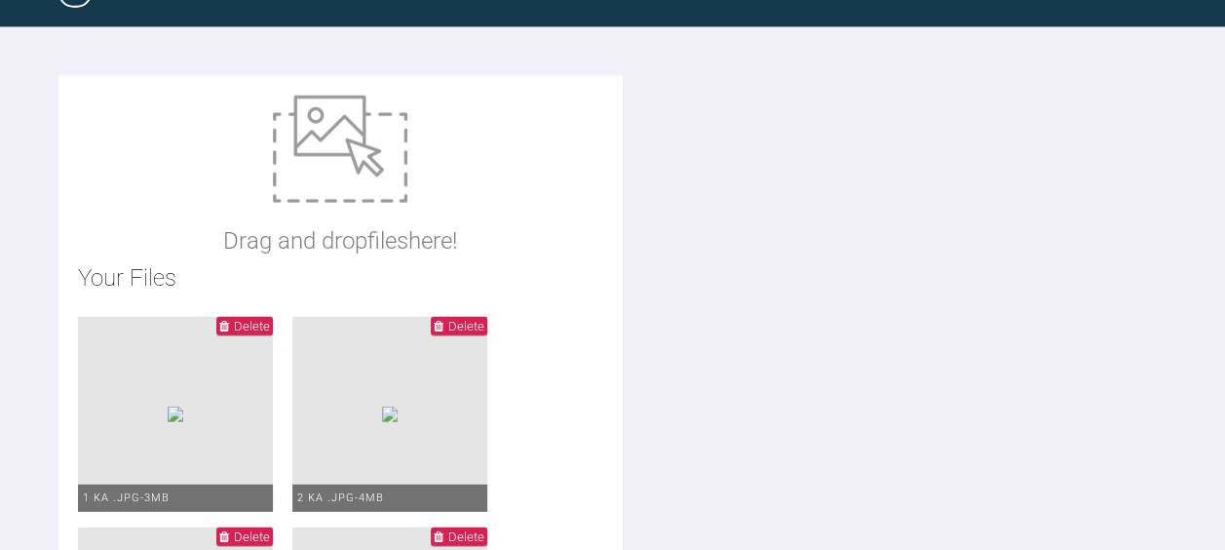
scroll to position [2532, 0]
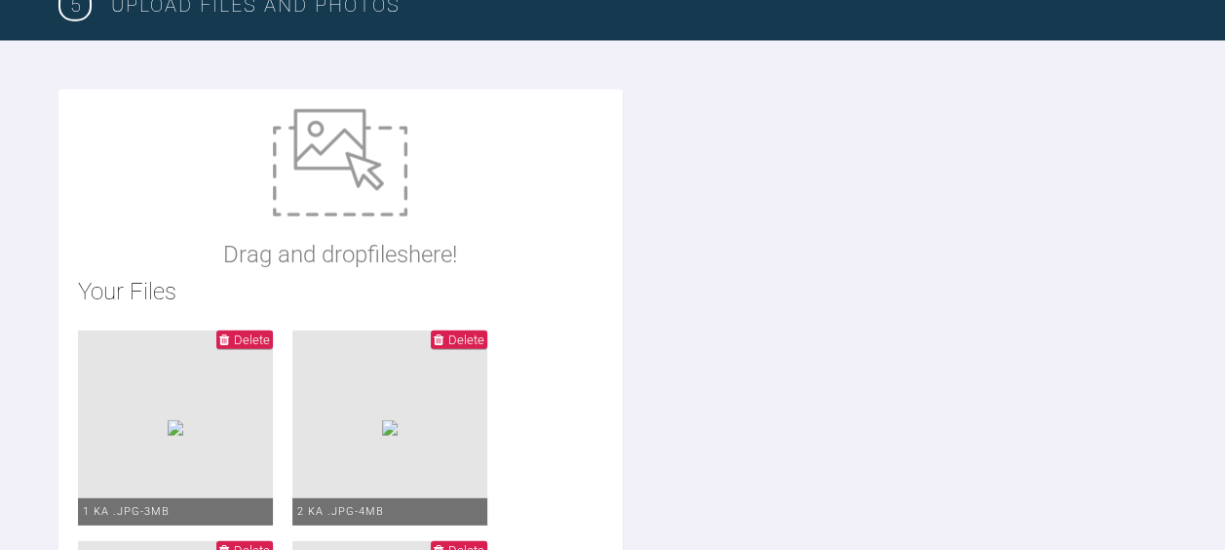
click at [327, 171] on img at bounding box center [340, 162] width 134 height 107
type input "C:\fakepath\11 KA .JPG"
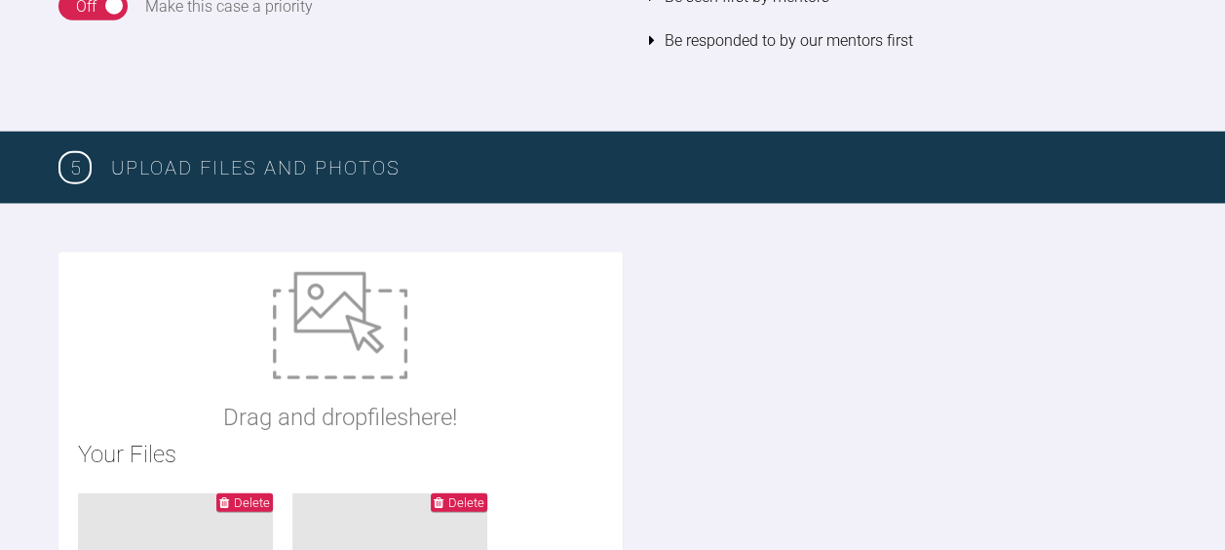
scroll to position [2365, 0]
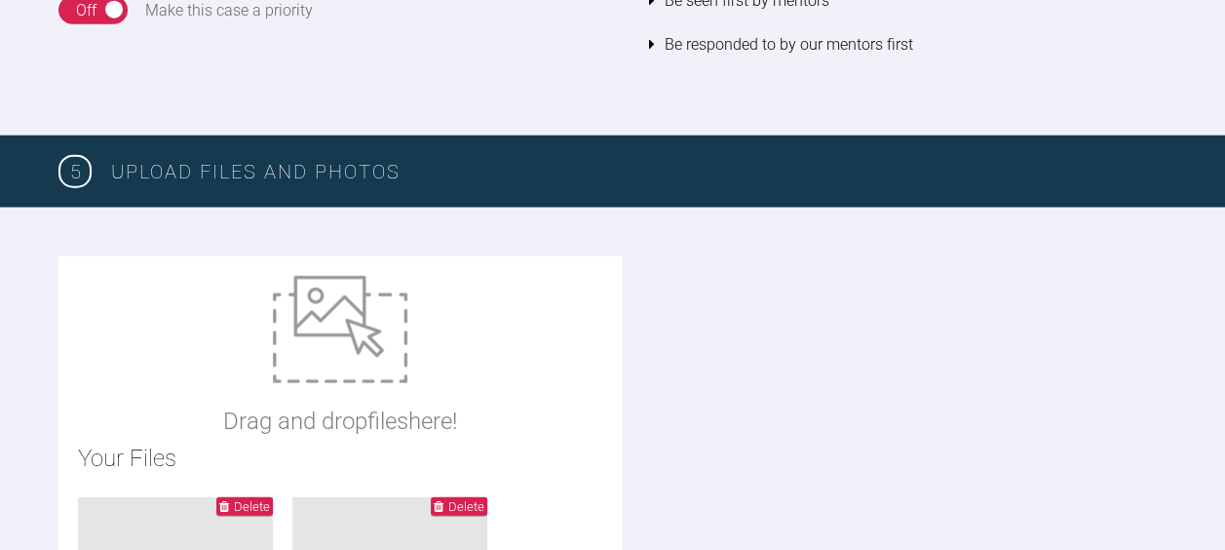
click at [332, 343] on img at bounding box center [340, 329] width 134 height 107
type input "C:\fakepath\16 KA .JPG"
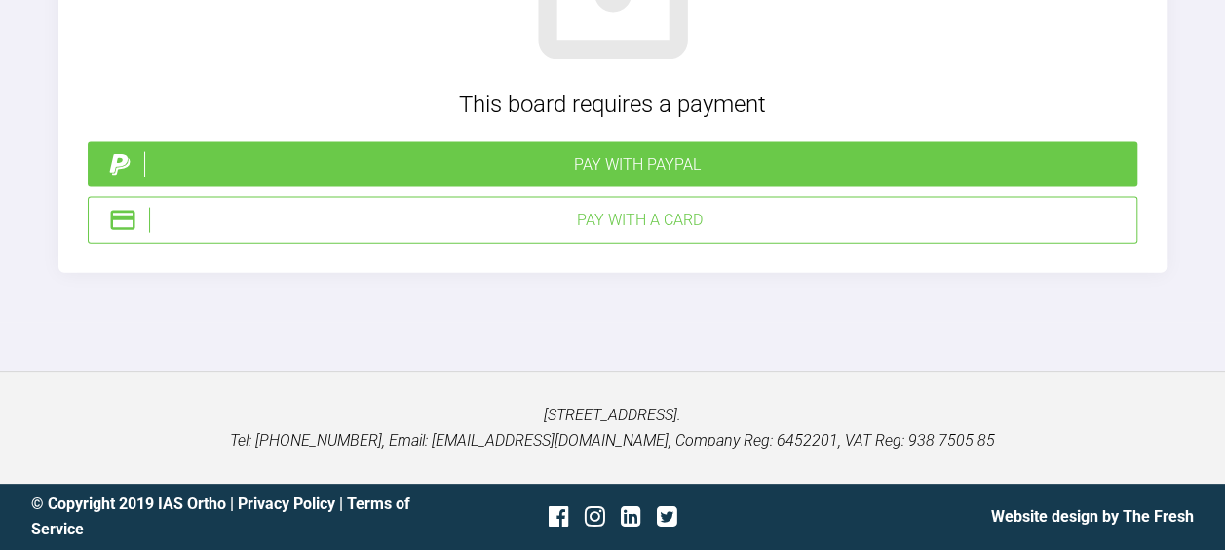
scroll to position [6461, 0]
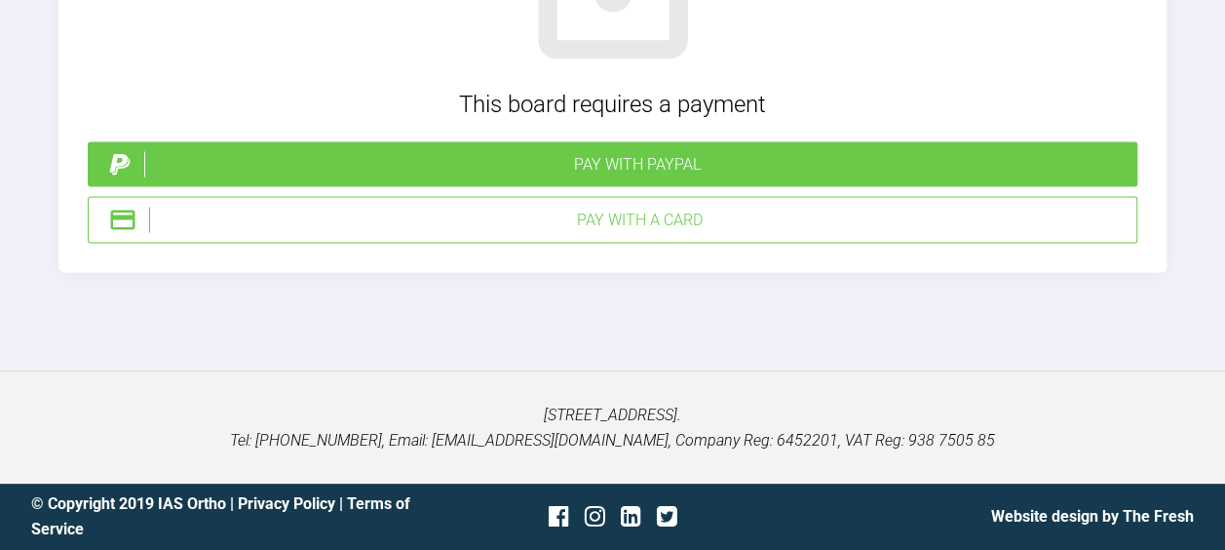
type input "C:\fakepath\KA upper spacewize .jpg"
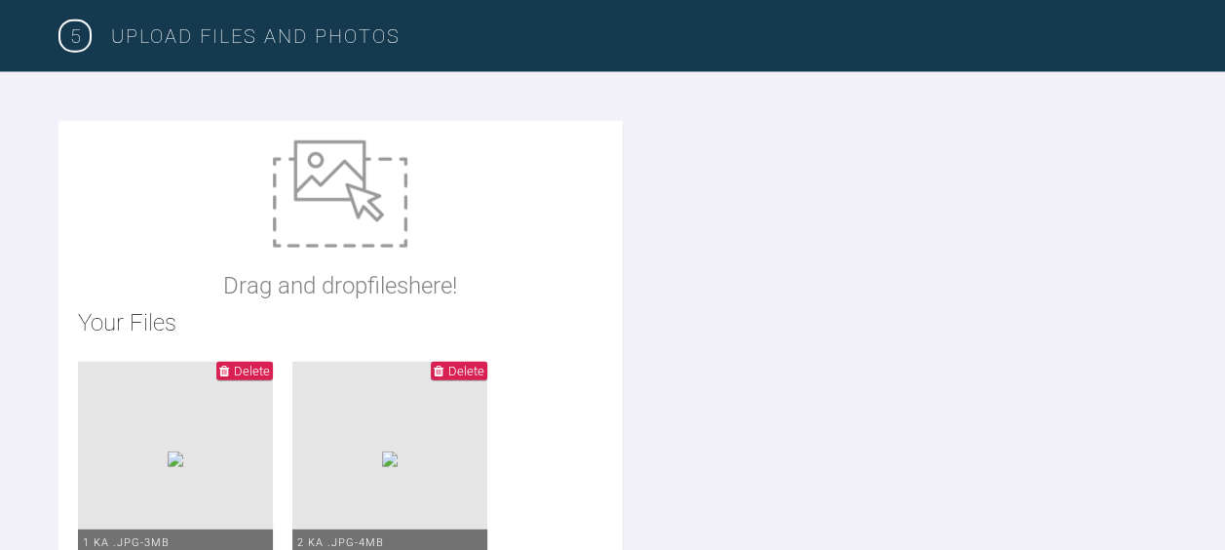
scroll to position [2502, 0]
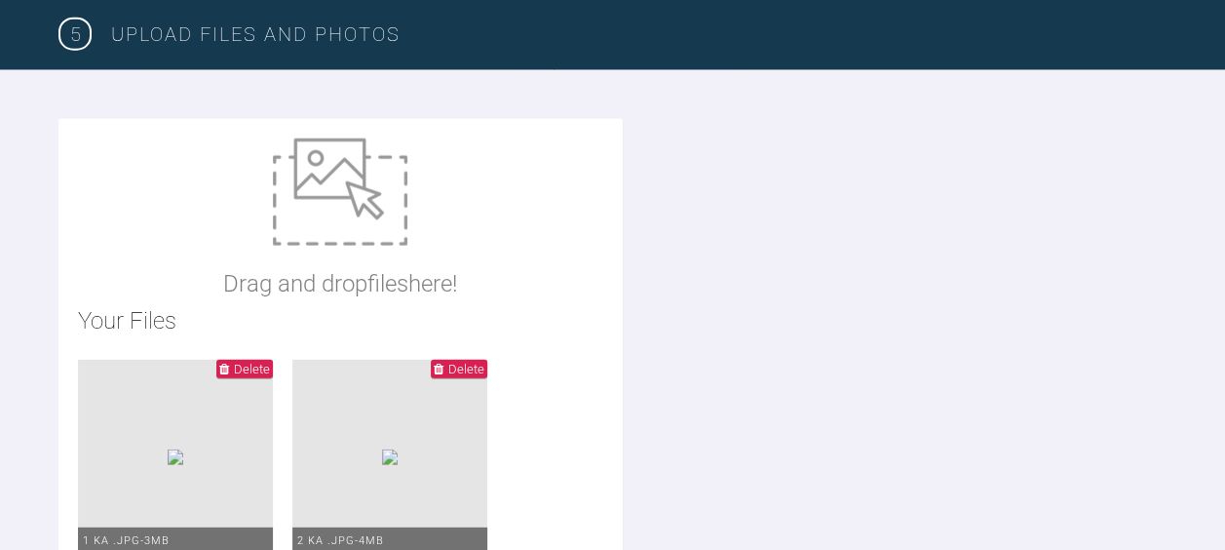
click at [345, 188] on img at bounding box center [340, 191] width 134 height 107
type input "C:\fakepath\KA upper spacewize 2 .jpg"
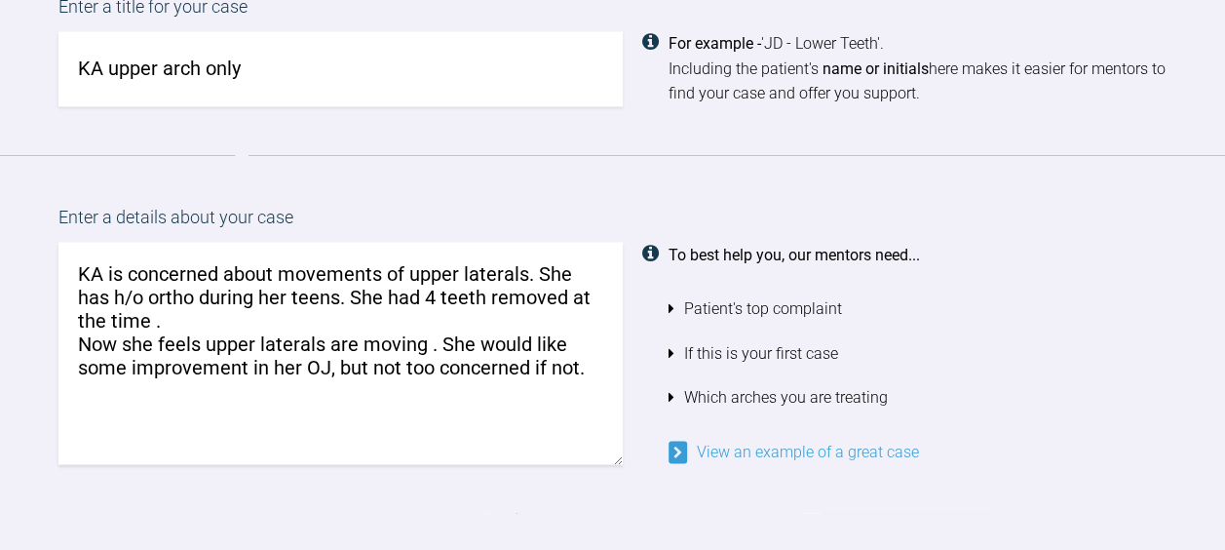
scroll to position [1614, 0]
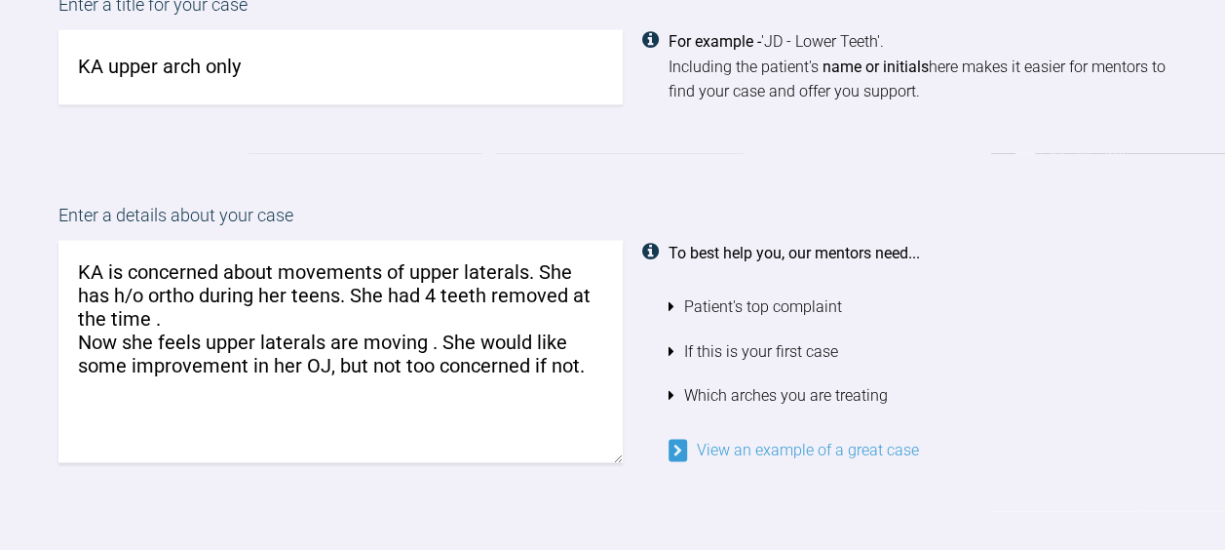
click at [598, 369] on textarea "KA is concerned about movements of upper laterals. She has h/o ortho during her…" at bounding box center [340, 351] width 564 height 222
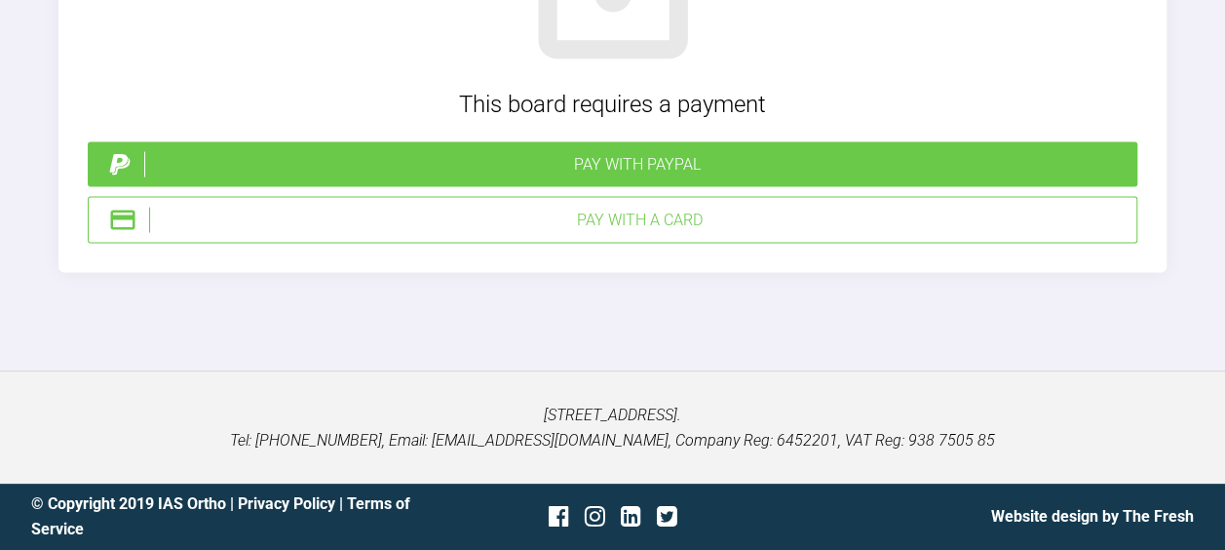
scroll to position [7278, 0]
type textarea "KA is concerned about movements of upper laterals. She has h/o ortho during her…"
click at [607, 233] on div "Pay with a Card" at bounding box center [638, 220] width 979 height 25
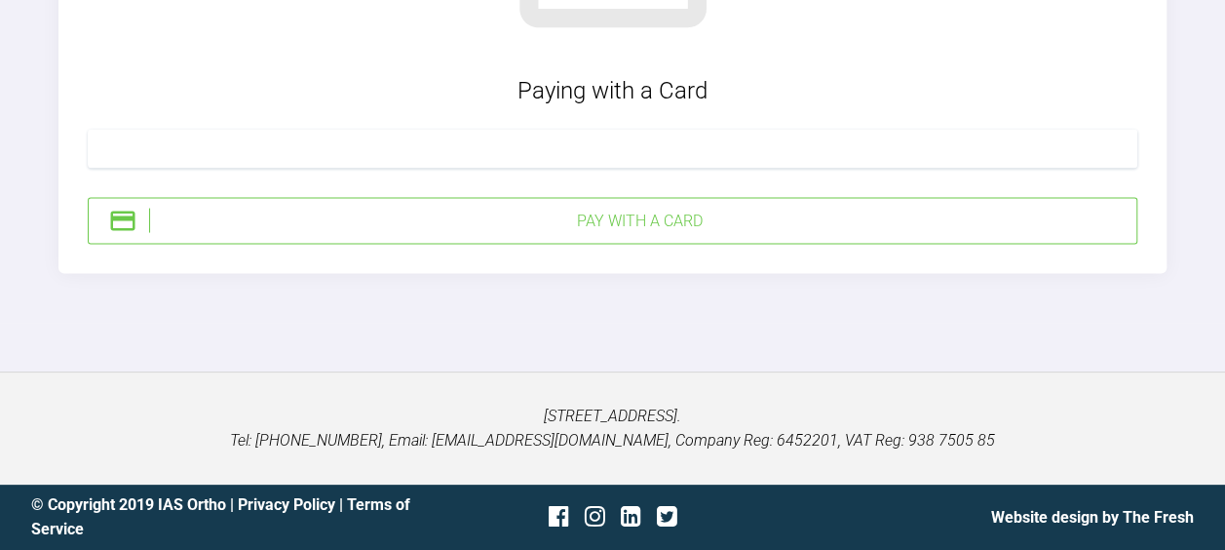
click at [384, 234] on div "Pay with a Card" at bounding box center [638, 221] width 979 height 25
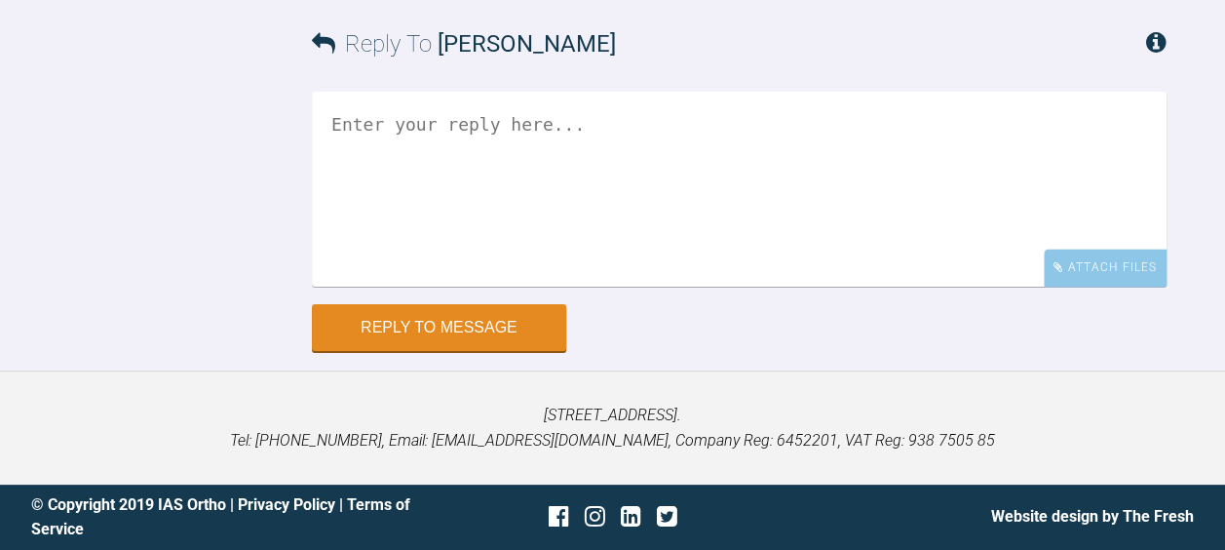
scroll to position [2004, 0]
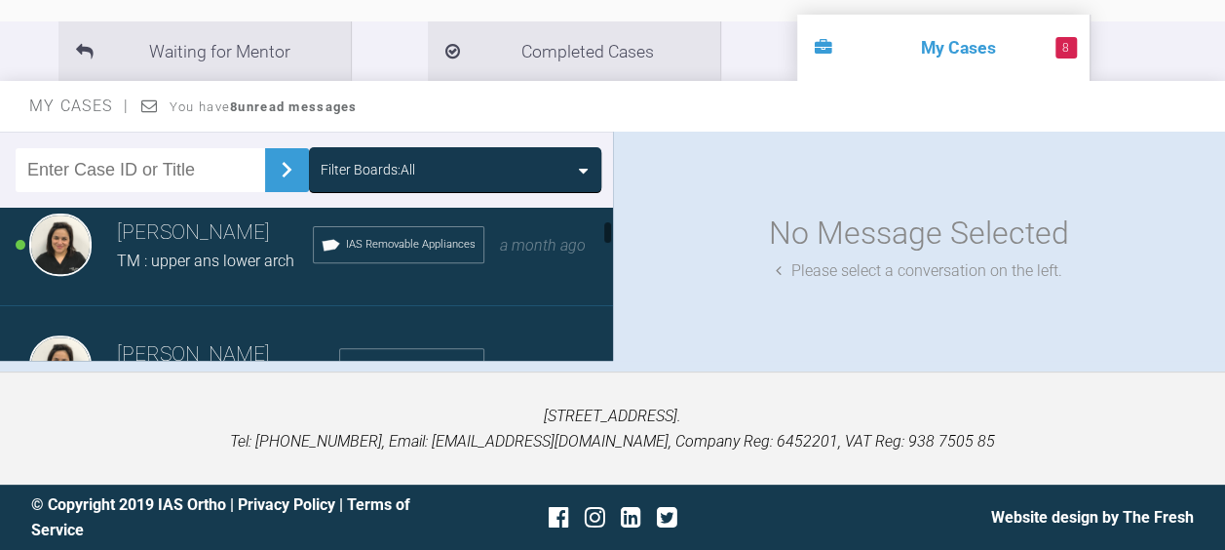
scroll to position [273, 0]
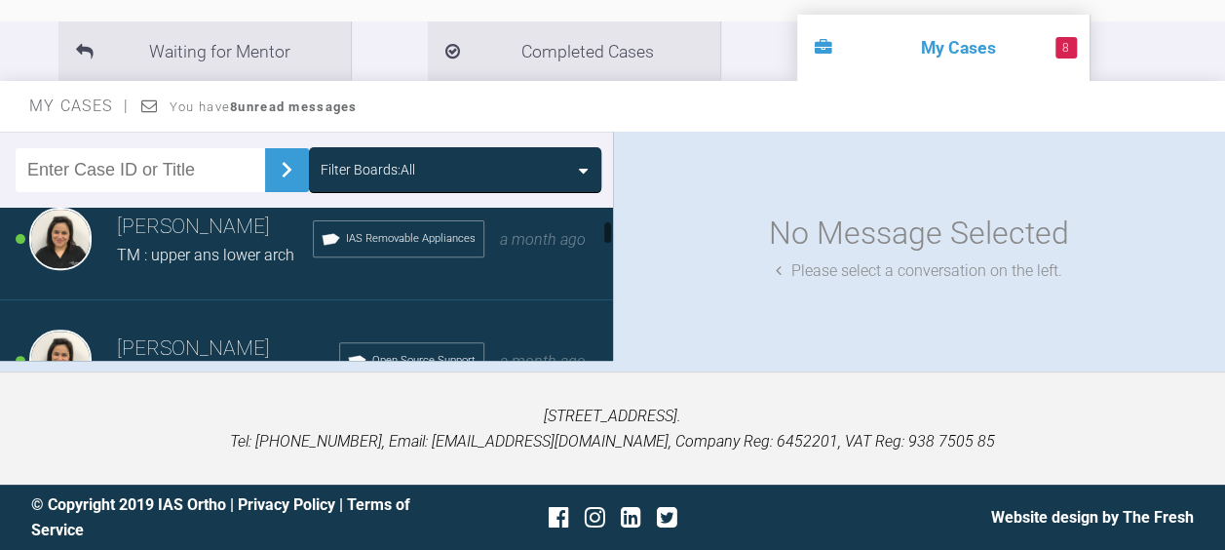
click at [155, 241] on h3 "[PERSON_NAME]" at bounding box center [215, 226] width 196 height 33
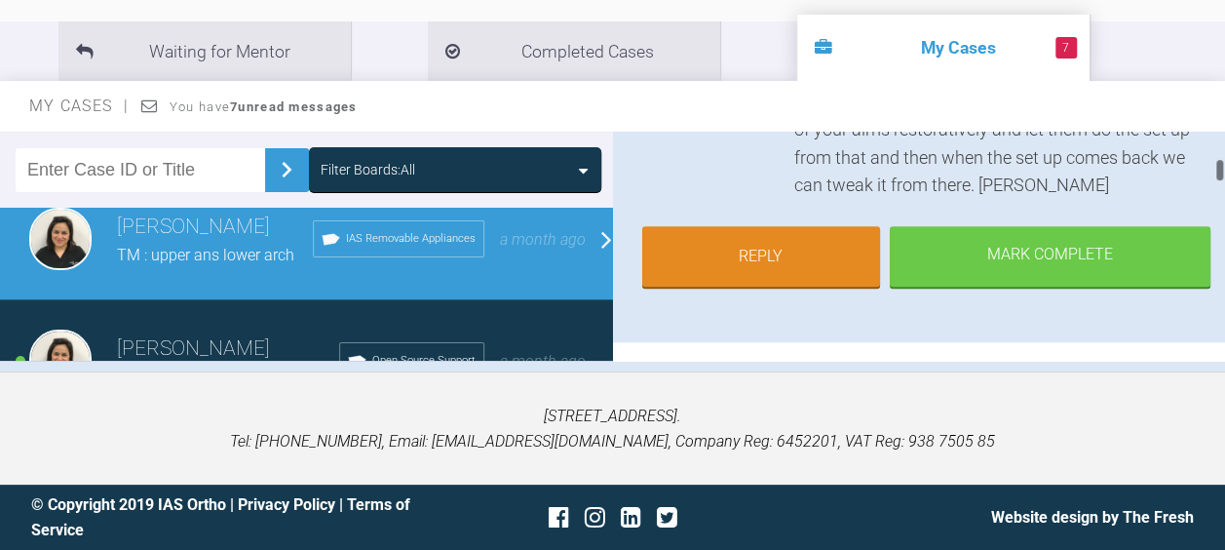
scroll to position [551, 0]
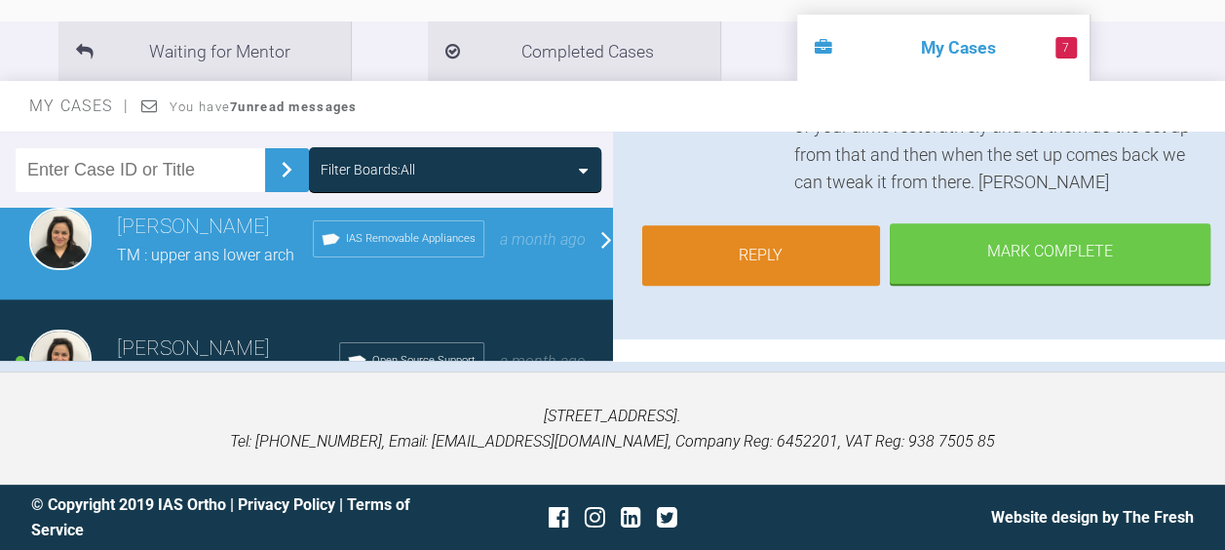
click at [760, 265] on link "Reply" at bounding box center [761, 255] width 239 height 60
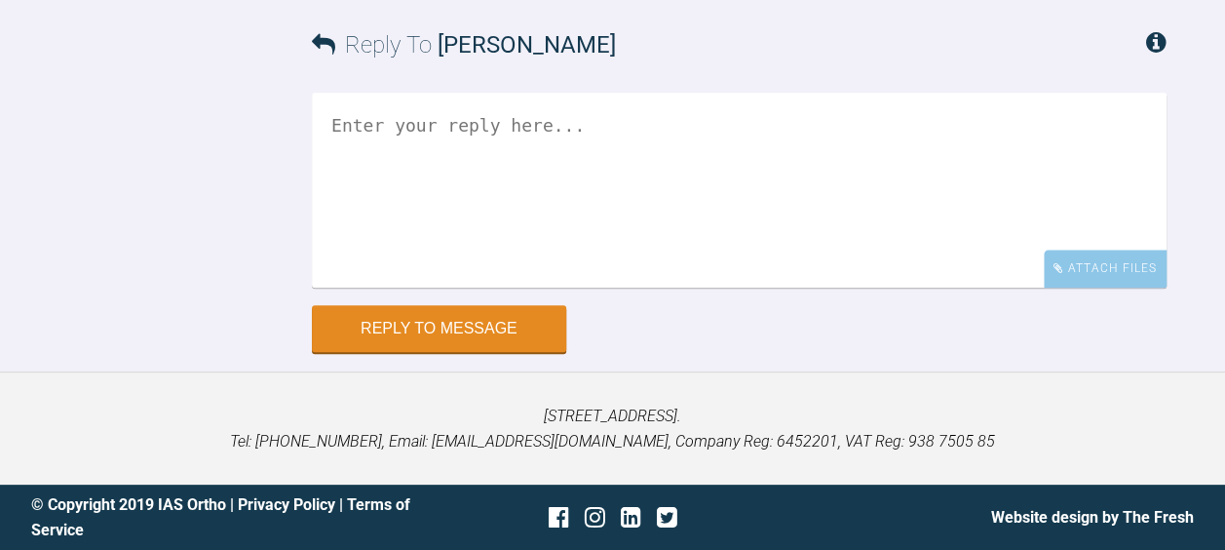
scroll to position [5326, 0]
click at [368, 287] on textarea at bounding box center [739, 190] width 855 height 195
paste textarea "PATIENT27013863"
click at [329, 287] on textarea "PATIENT27013863" at bounding box center [739, 190] width 855 height 195
click at [332, 287] on textarea "Thanks for above reply PATIENT27013863" at bounding box center [739, 190] width 855 height 195
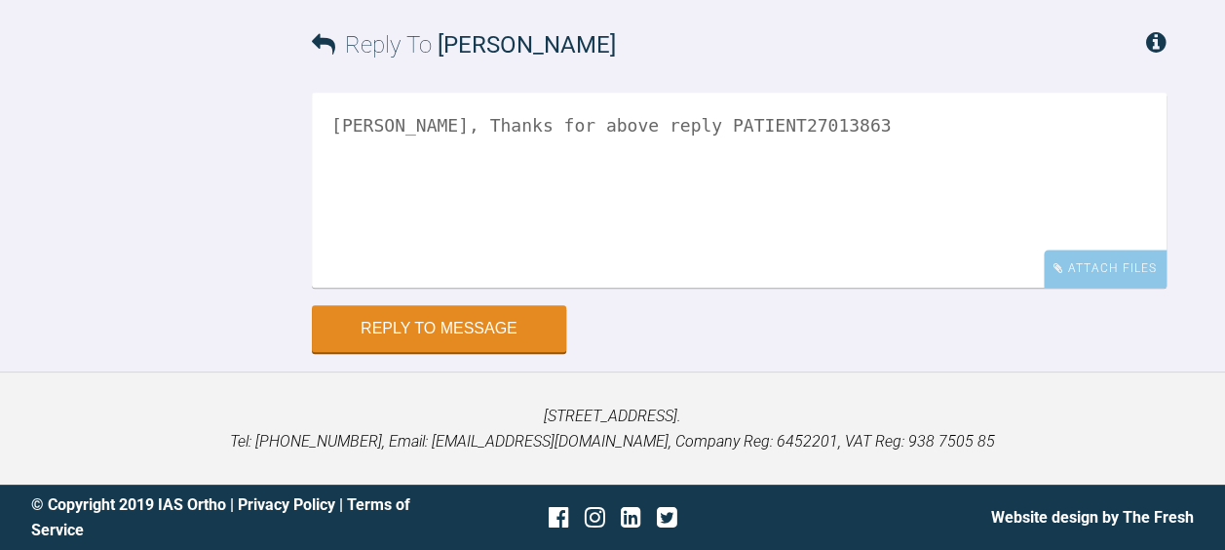
click at [339, 287] on textarea "kelly, Thanks for above reply PATIENT27013863" at bounding box center [739, 190] width 855 height 195
click at [614, 287] on textarea "Kelly, Thanks for above reply PATIENT27013863" at bounding box center [739, 190] width 855 height 195
click at [807, 287] on textarea "Kelly, Thanks for above reply. PATIENT27013863" at bounding box center [739, 190] width 855 height 195
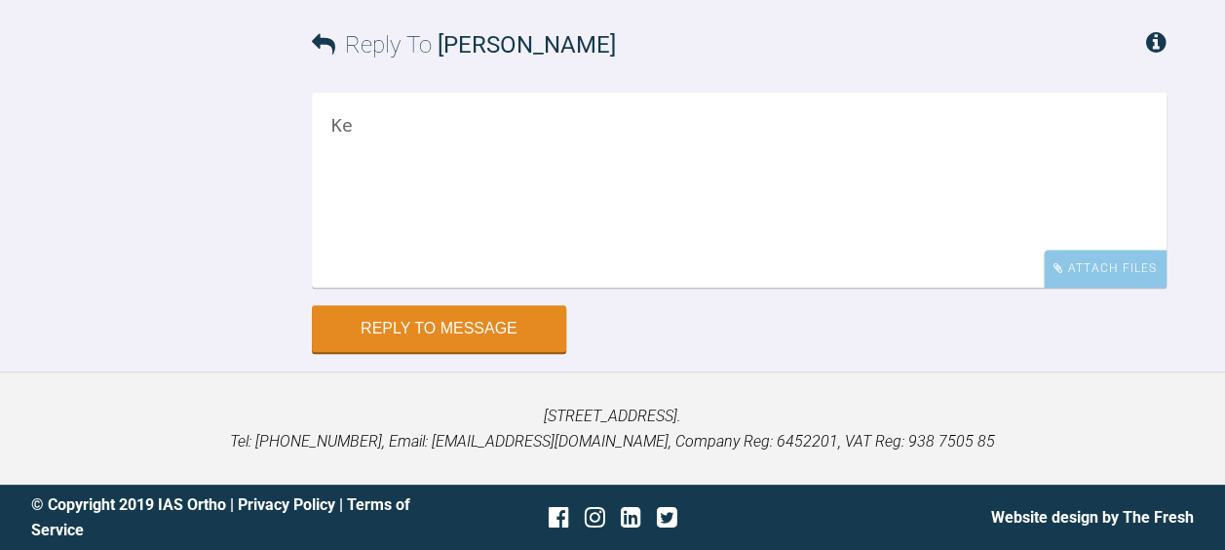
type textarea "K"
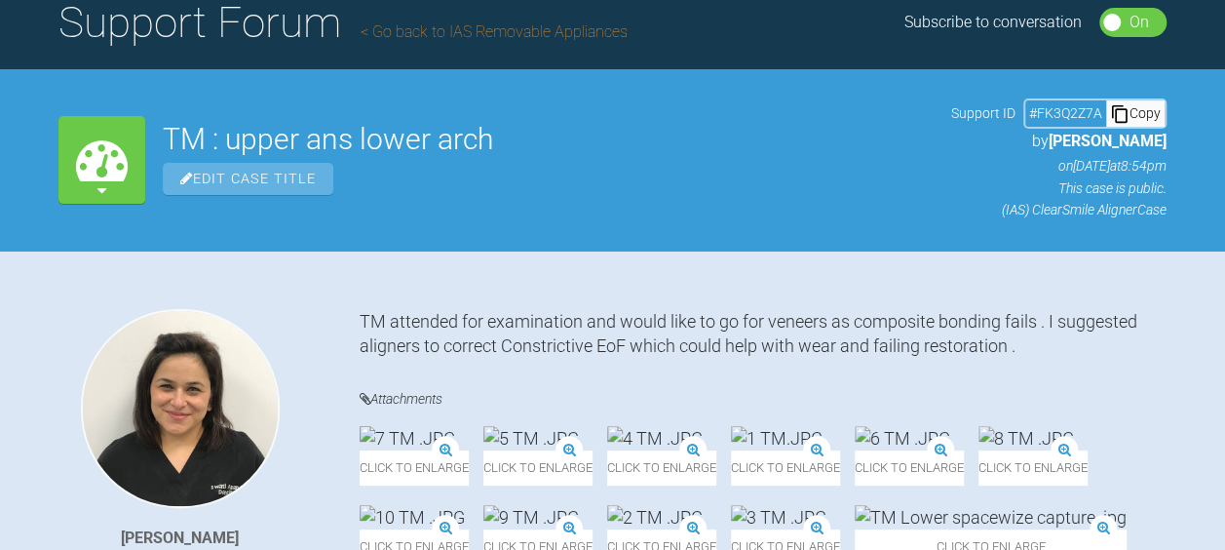
scroll to position [0, 0]
